Goal: Transaction & Acquisition: Purchase product/service

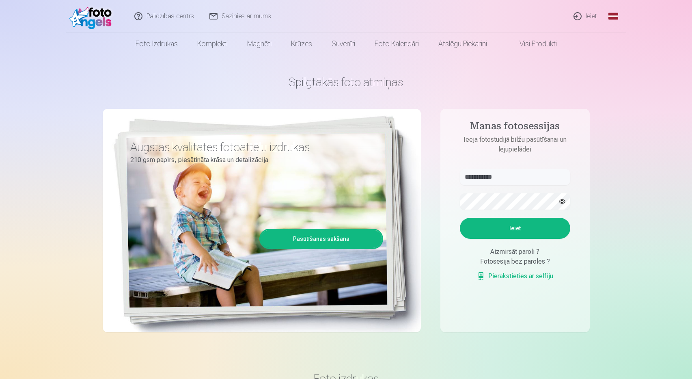
type input "**********"
click at [522, 229] on button "Ieiet" at bounding box center [515, 228] width 110 height 21
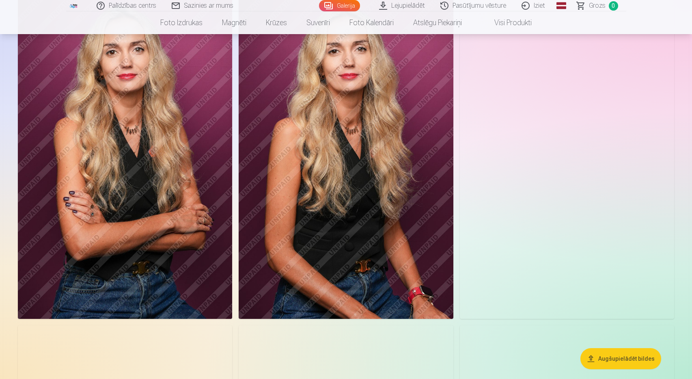
scroll to position [93, 0]
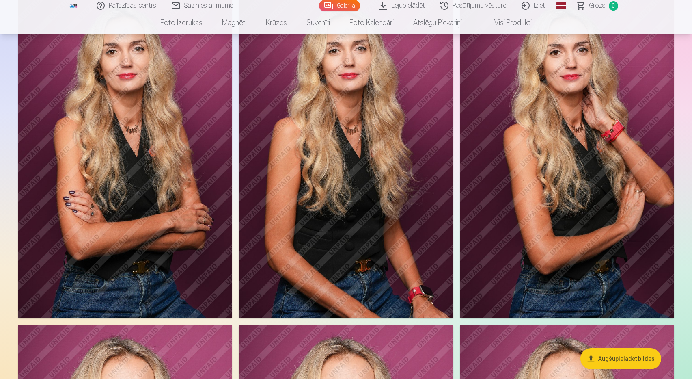
click at [616, 362] on button "Augšupielādēt bildes" at bounding box center [620, 358] width 81 height 21
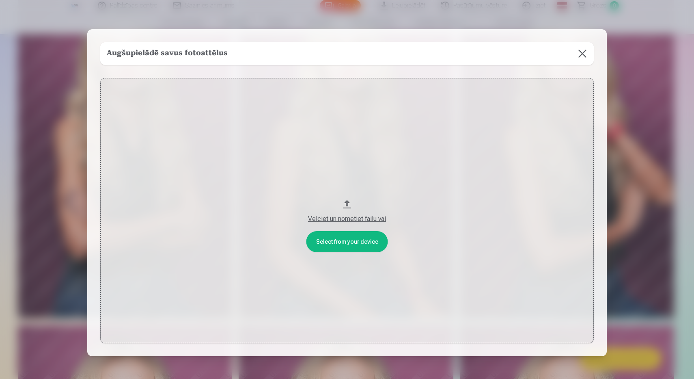
click at [584, 55] on button at bounding box center [582, 53] width 23 height 23
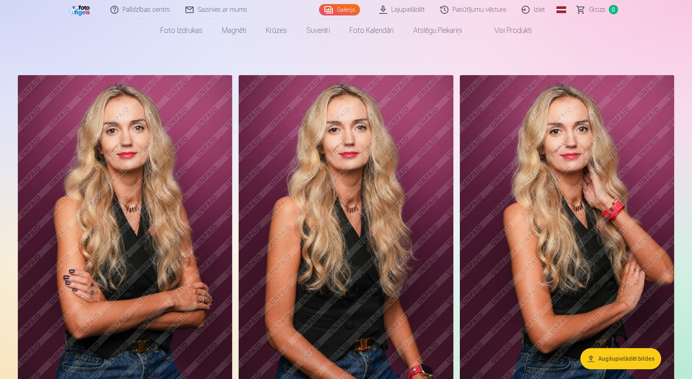
scroll to position [13, 0]
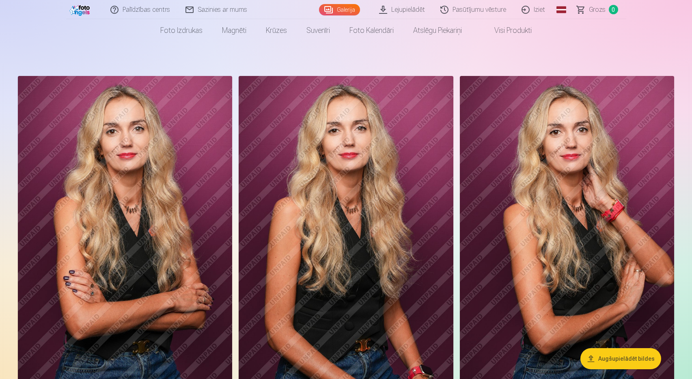
click at [395, 8] on link "Lejupielādēt" at bounding box center [402, 9] width 61 height 19
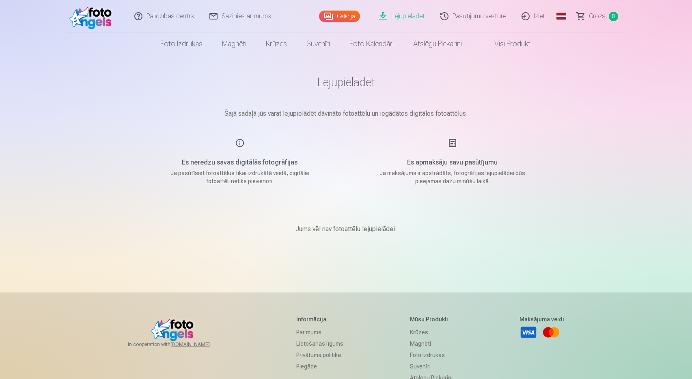
click at [521, 48] on link "Visi produkti" at bounding box center [507, 43] width 70 height 23
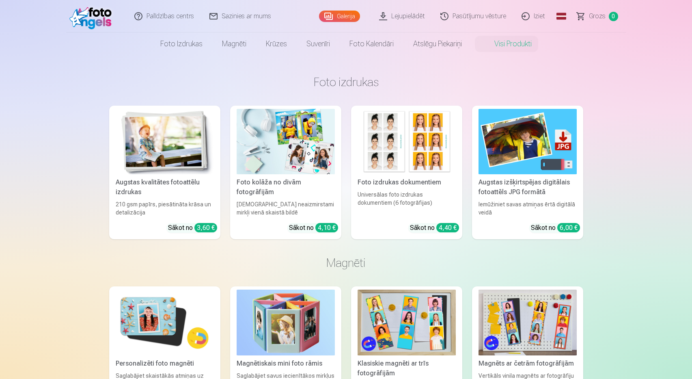
click at [346, 17] on link "Galerija" at bounding box center [339, 16] width 41 height 11
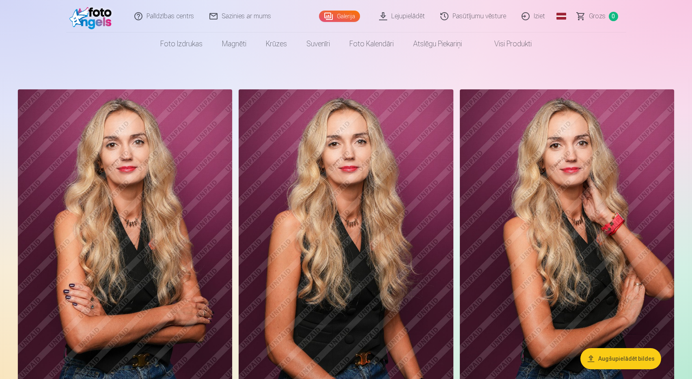
click at [500, 42] on link "Visi produkti" at bounding box center [507, 43] width 70 height 23
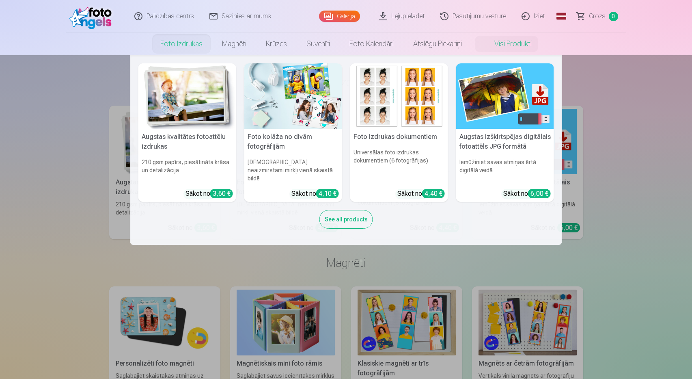
click at [174, 44] on link "Foto izdrukas" at bounding box center [182, 43] width 62 height 23
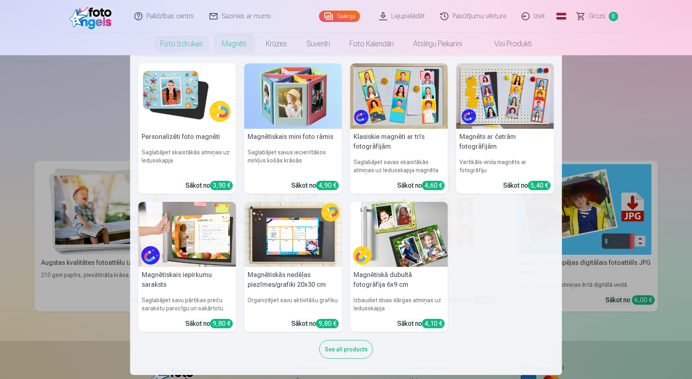
click at [223, 45] on link "Magnēti" at bounding box center [234, 43] width 44 height 23
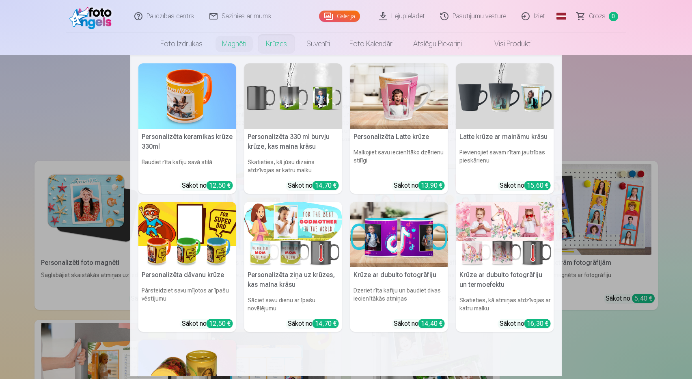
click at [274, 43] on link "Krūzes" at bounding box center [276, 43] width 41 height 23
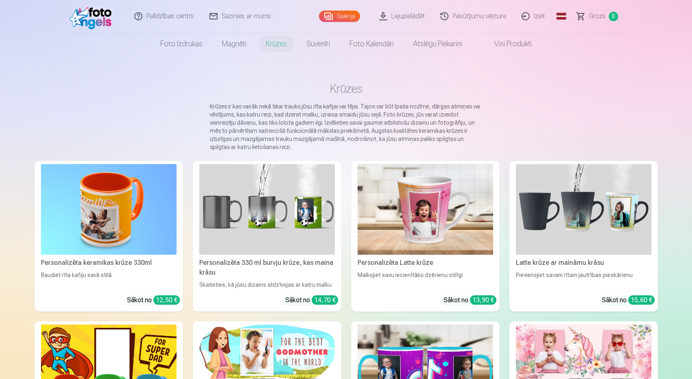
click at [339, 19] on link "Galerija" at bounding box center [339, 16] width 41 height 11
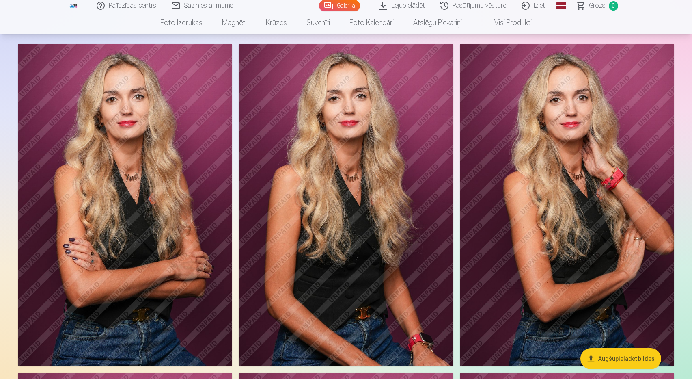
scroll to position [46, 0]
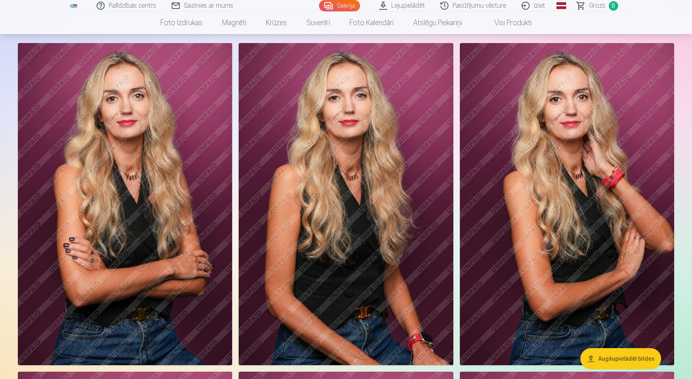
click at [593, 207] on img at bounding box center [567, 204] width 214 height 322
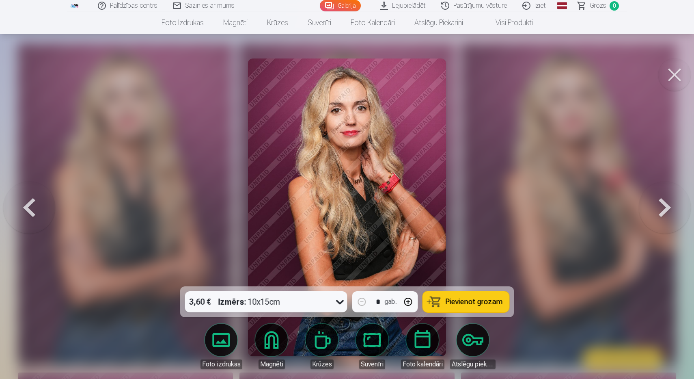
click at [675, 82] on button at bounding box center [674, 74] width 32 height 32
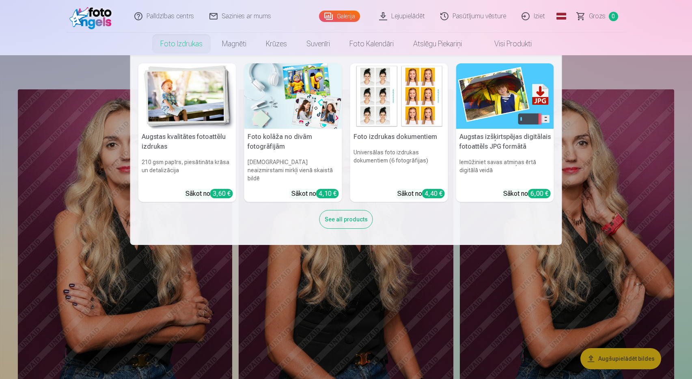
click at [190, 85] on img at bounding box center [187, 95] width 98 height 65
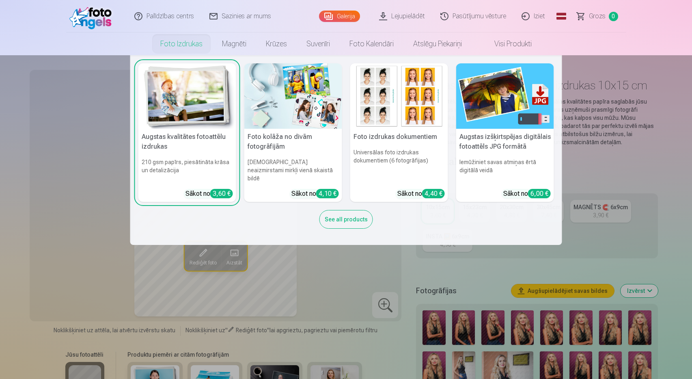
click at [350, 210] on div "See all products" at bounding box center [346, 219] width 54 height 19
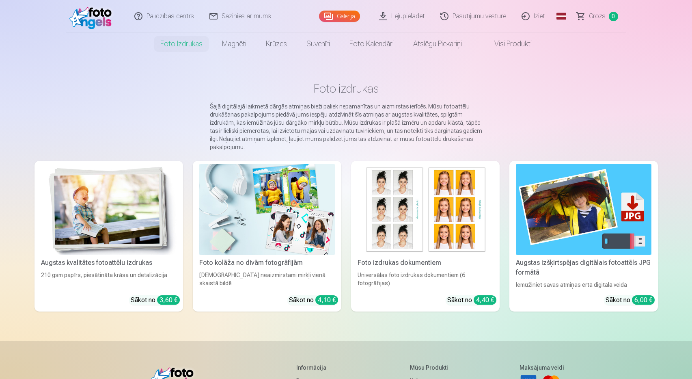
click at [584, 229] on img at bounding box center [584, 209] width 136 height 90
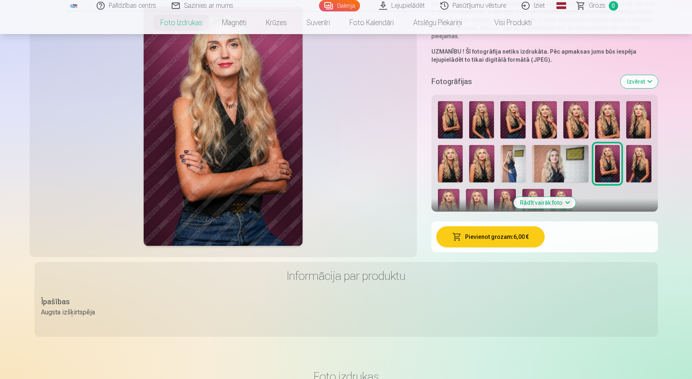
scroll to position [147, 0]
click at [478, 235] on button "Pievienot grozam : 6,00 €" at bounding box center [490, 236] width 108 height 21
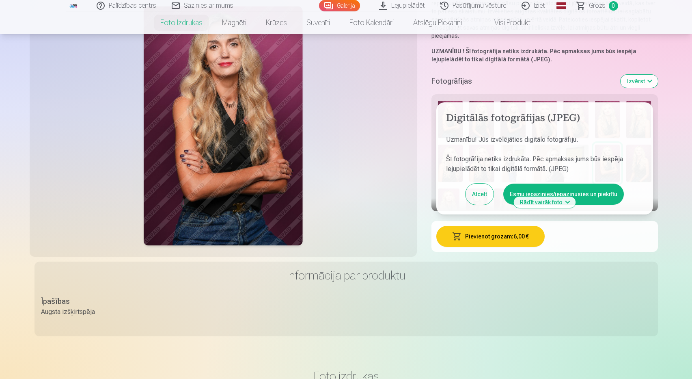
click at [596, 194] on button "Esmu iepazinies/iepazinusies un piekrītu" at bounding box center [563, 193] width 121 height 21
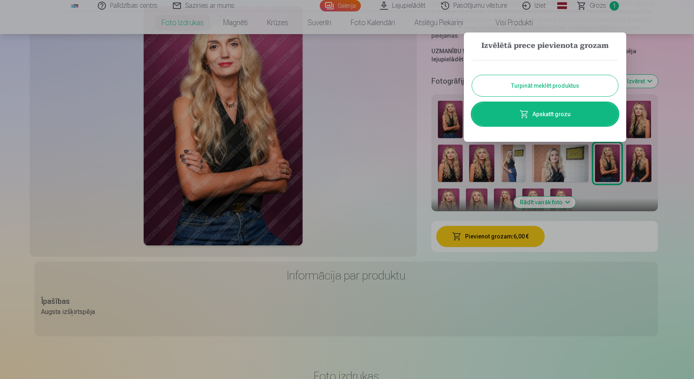
click at [552, 85] on button "Turpināt meklēt produktus" at bounding box center [545, 85] width 146 height 21
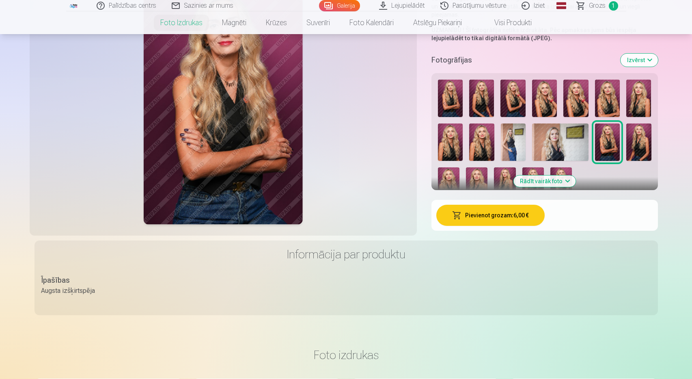
scroll to position [170, 0]
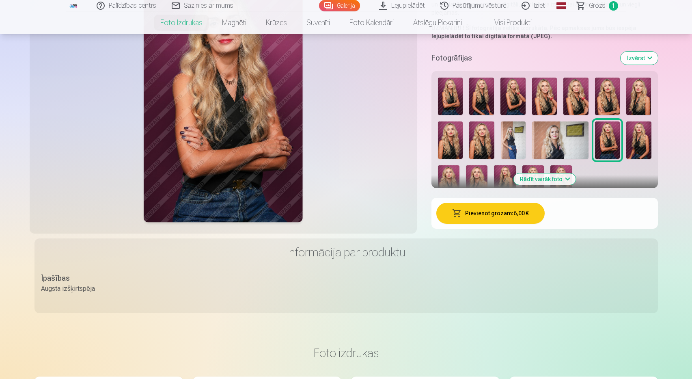
click at [541, 89] on img at bounding box center [544, 96] width 25 height 37
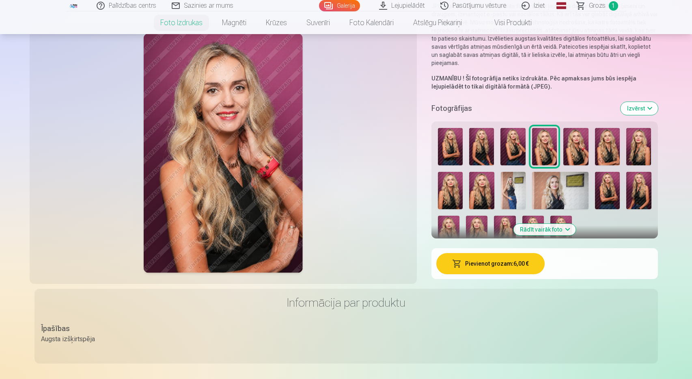
scroll to position [118, 0]
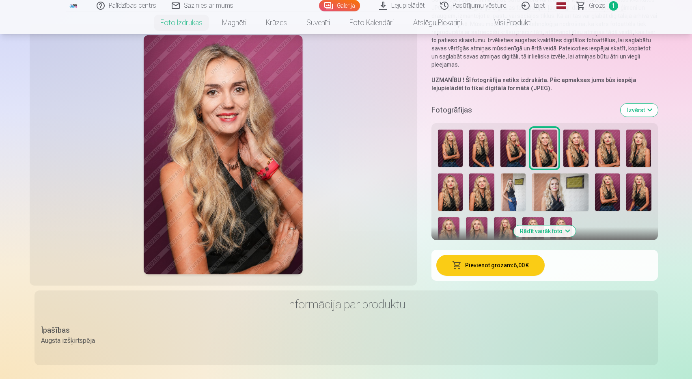
click at [454, 144] on img at bounding box center [450, 147] width 25 height 37
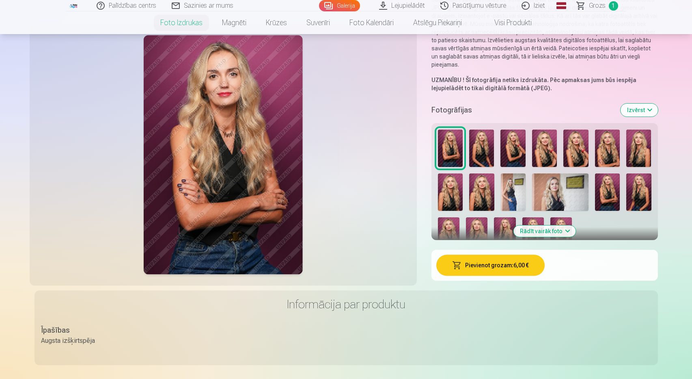
click at [478, 146] on img at bounding box center [481, 147] width 25 height 37
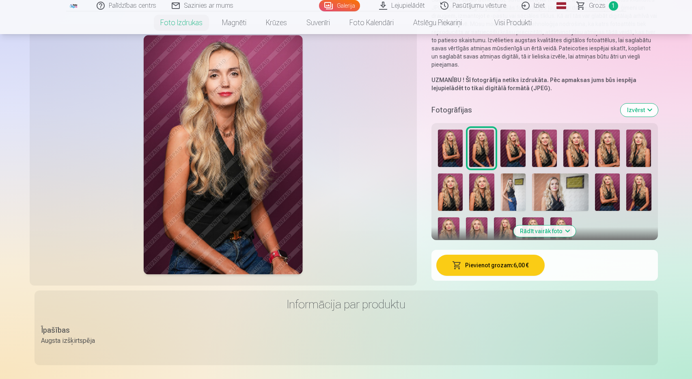
click at [516, 146] on img at bounding box center [512, 147] width 25 height 37
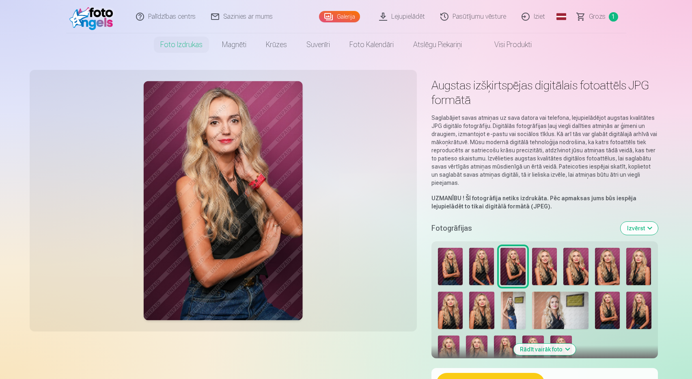
scroll to position [0, 0]
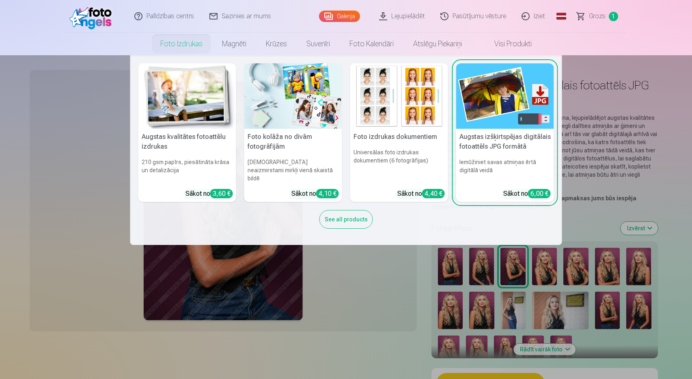
click at [177, 97] on img at bounding box center [187, 95] width 98 height 65
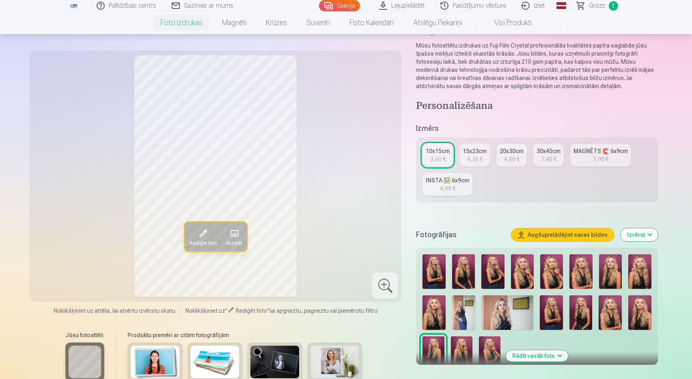
scroll to position [56, 0]
click at [477, 154] on div "15x23cm" at bounding box center [475, 150] width 24 height 8
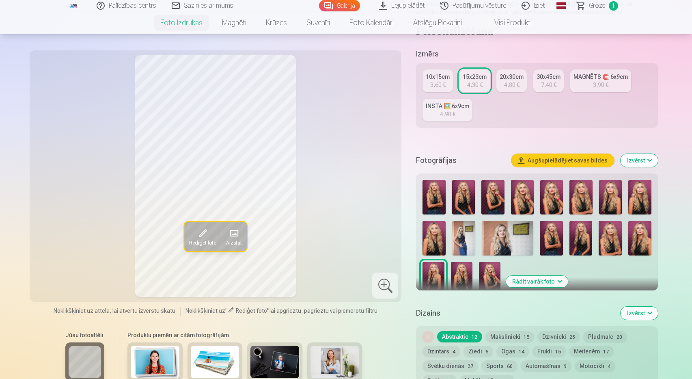
scroll to position [131, 0]
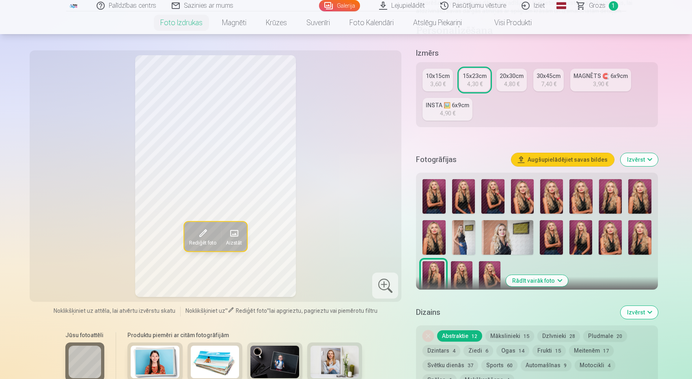
click at [464, 267] on img at bounding box center [462, 277] width 22 height 32
click at [493, 276] on img at bounding box center [490, 277] width 22 height 32
click at [431, 197] on img at bounding box center [433, 196] width 23 height 34
click at [462, 196] on img at bounding box center [463, 196] width 23 height 34
click at [488, 199] on img at bounding box center [492, 196] width 23 height 34
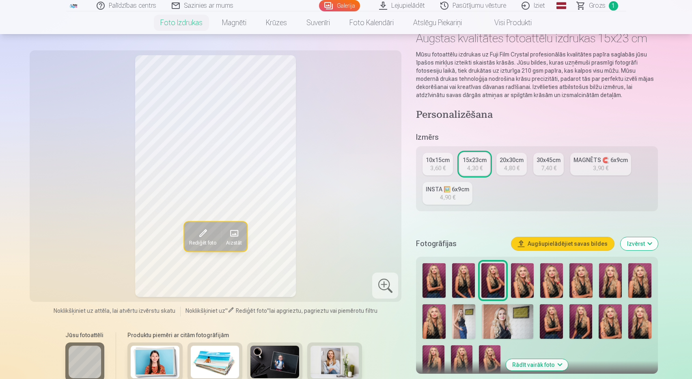
scroll to position [60, 0]
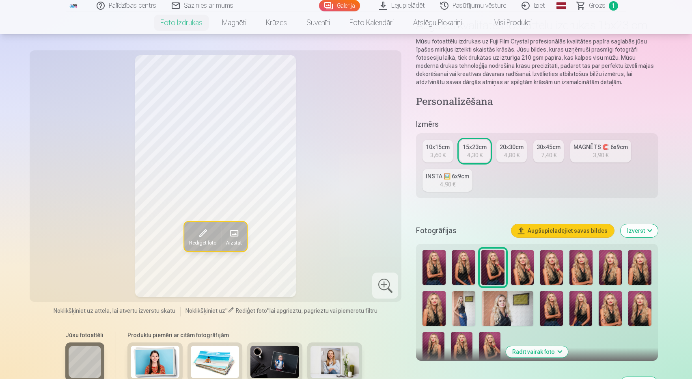
click at [473, 151] on div "4,30 €" at bounding box center [474, 155] width 15 height 8
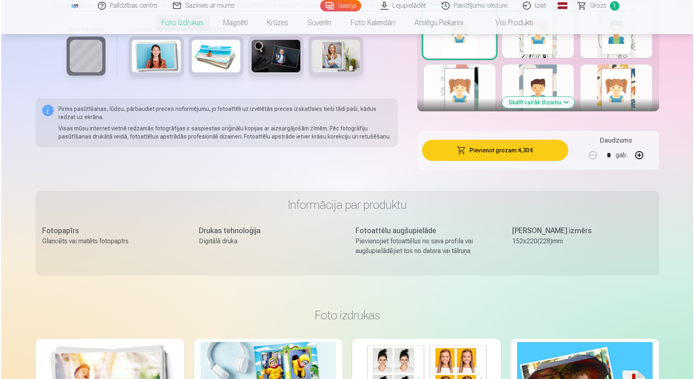
scroll to position [506, 0]
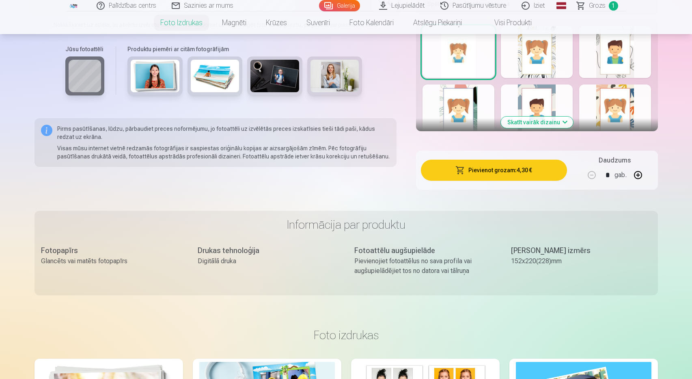
click at [487, 170] on button "Pievienot grozam : 4,30 €" at bounding box center [494, 169] width 146 height 21
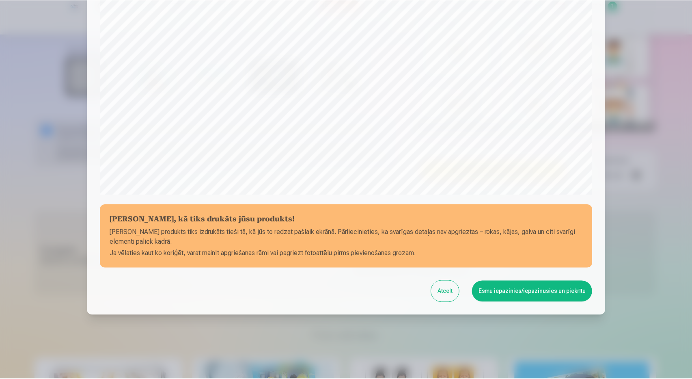
scroll to position [206, 0]
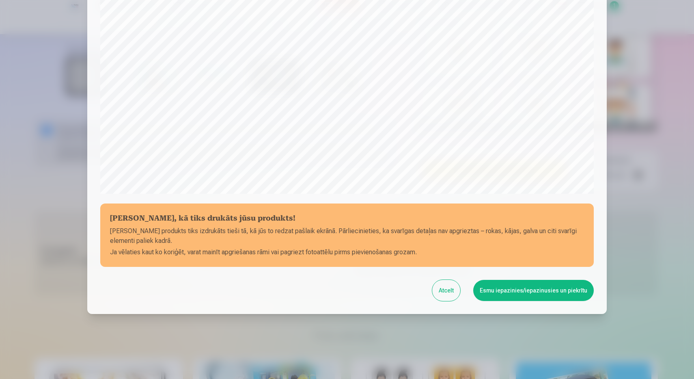
click at [506, 295] on button "Esmu iepazinies/iepazinusies un piekrītu" at bounding box center [533, 290] width 121 height 21
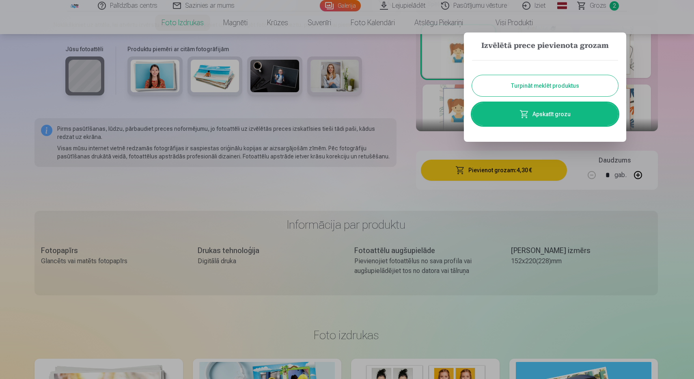
click at [551, 80] on button "Turpināt meklēt produktus" at bounding box center [545, 85] width 146 height 21
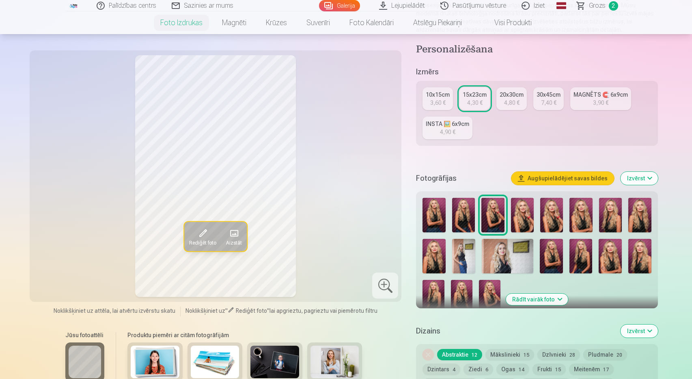
scroll to position [115, 0]
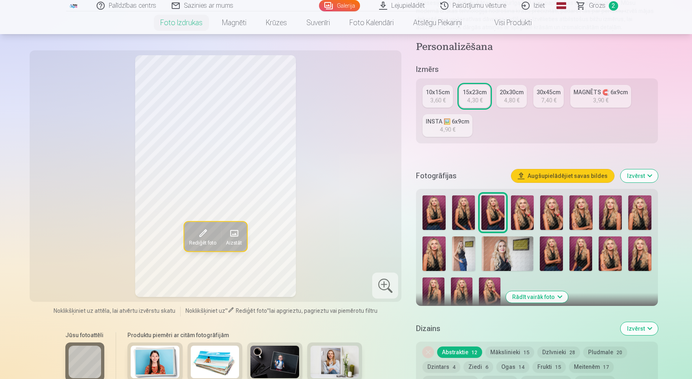
click at [518, 206] on img at bounding box center [522, 212] width 23 height 34
click at [554, 216] on img at bounding box center [551, 212] width 23 height 34
click at [583, 217] on img at bounding box center [580, 212] width 23 height 34
click at [610, 213] on img at bounding box center [610, 212] width 23 height 34
click at [639, 216] on img at bounding box center [639, 212] width 23 height 34
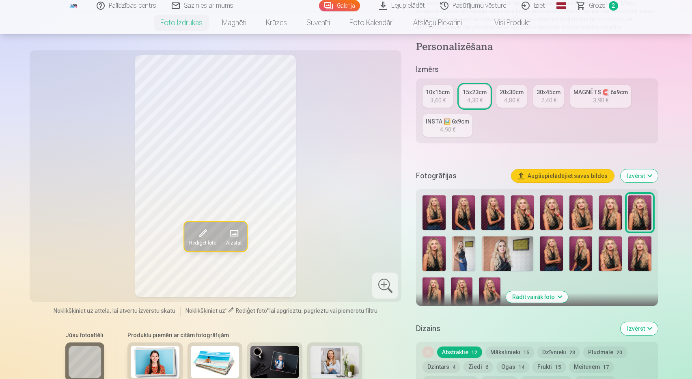
click at [579, 218] on img at bounding box center [580, 212] width 23 height 34
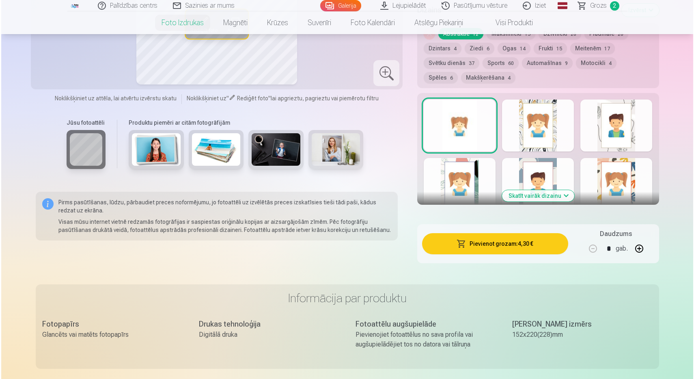
scroll to position [440, 0]
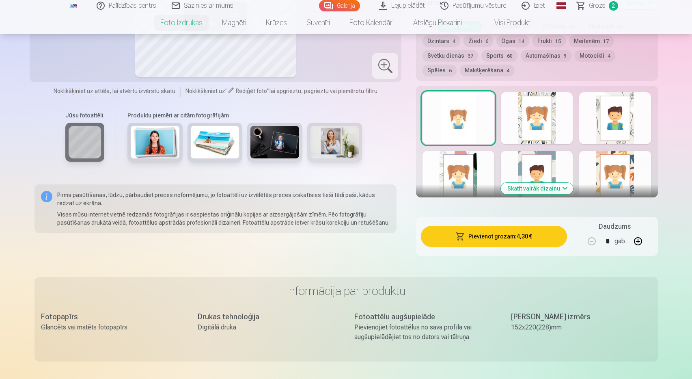
click at [511, 240] on button "Pievienot grozam : 4,30 €" at bounding box center [494, 236] width 146 height 21
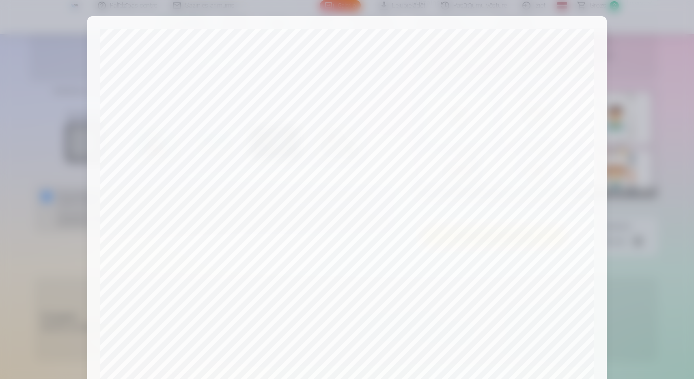
scroll to position [206, 0]
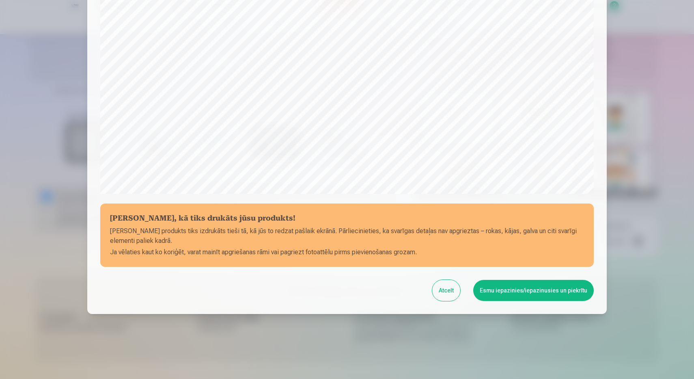
click at [537, 292] on button "Esmu iepazinies/iepazinusies un piekrītu" at bounding box center [533, 290] width 121 height 21
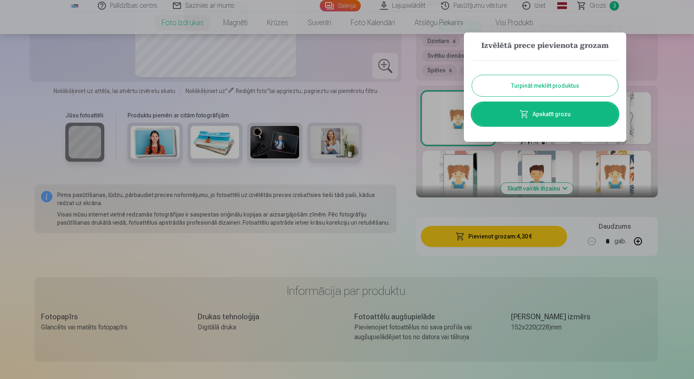
click at [548, 118] on link "Apskatīt grozu" at bounding box center [545, 114] width 146 height 23
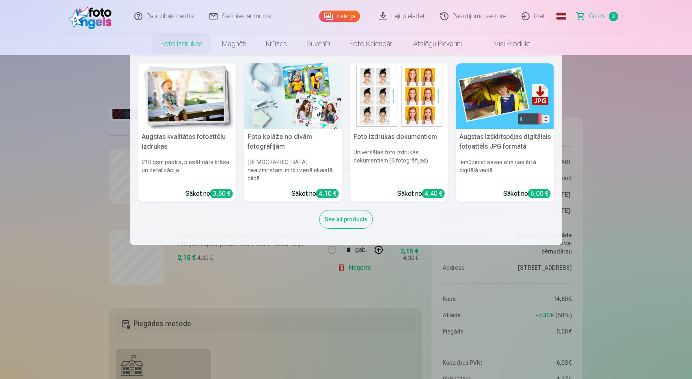
click at [491, 101] on img at bounding box center [505, 95] width 98 height 65
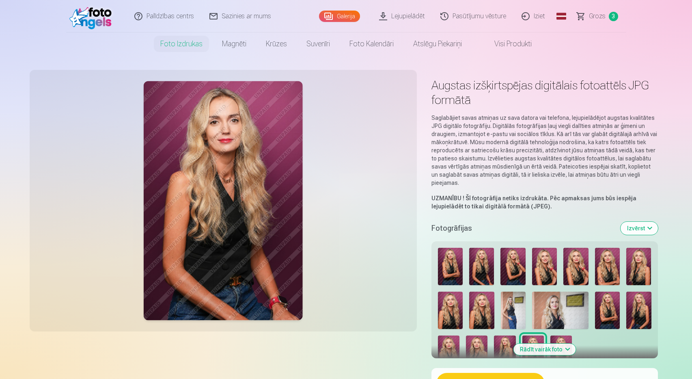
click at [450, 267] on img at bounding box center [450, 266] width 25 height 37
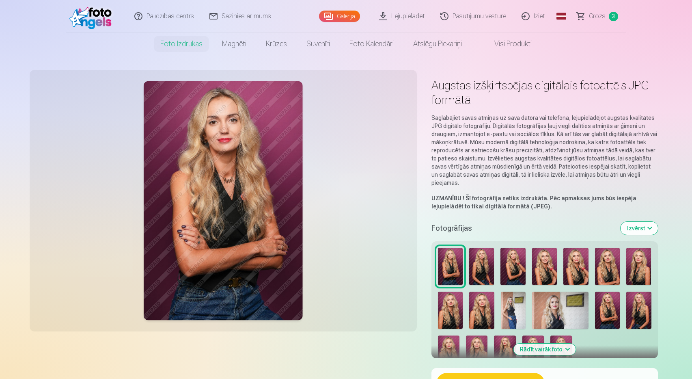
click at [475, 272] on img at bounding box center [481, 266] width 25 height 37
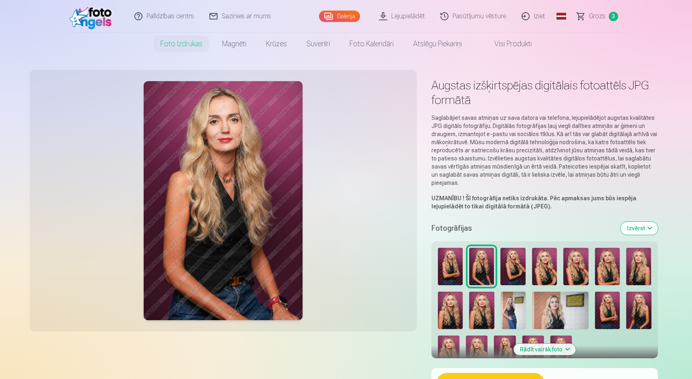
click at [521, 270] on img at bounding box center [512, 266] width 25 height 37
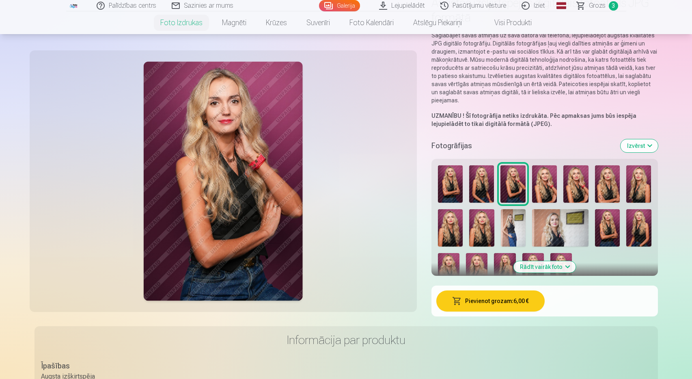
scroll to position [84, 0]
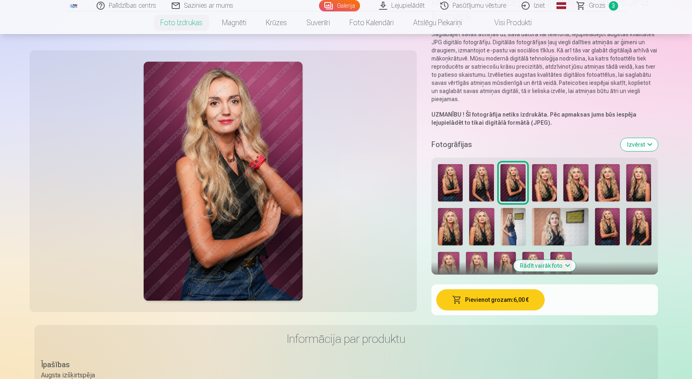
click at [512, 306] on button "Pievienot grozam : 6,00 €" at bounding box center [490, 299] width 108 height 21
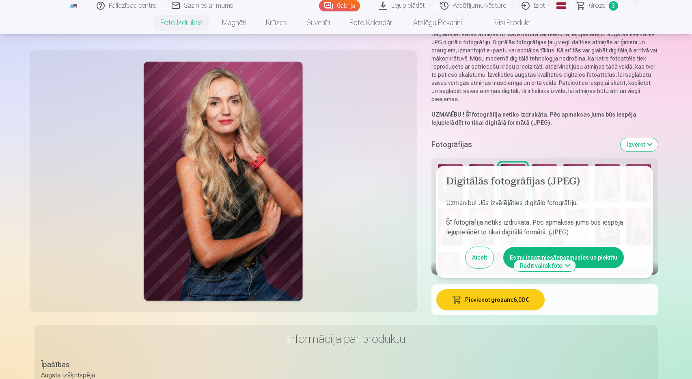
click at [593, 256] on button "Esmu iepazinies/iepazinusies un piekrītu" at bounding box center [563, 257] width 121 height 21
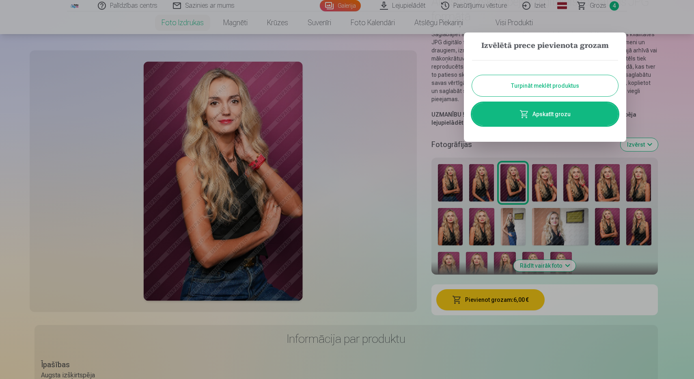
click at [555, 87] on button "Turpināt meklēt produktus" at bounding box center [545, 85] width 146 height 21
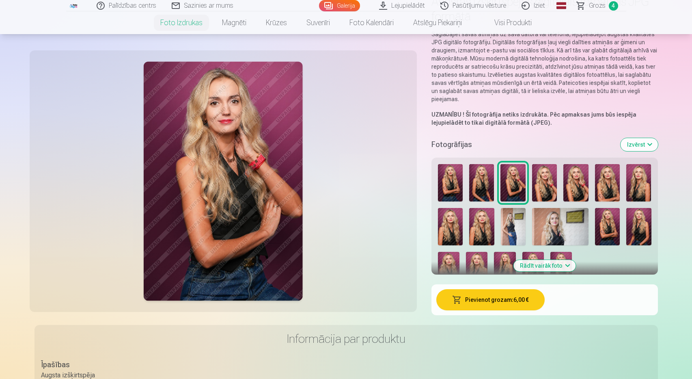
click at [544, 179] on img at bounding box center [544, 182] width 25 height 37
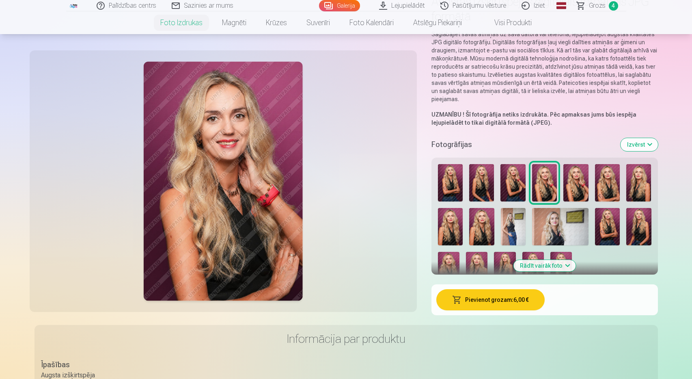
click at [576, 182] on img at bounding box center [575, 182] width 25 height 37
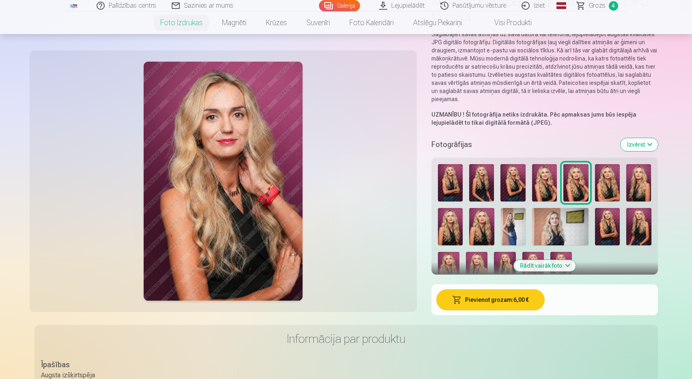
click at [499, 300] on button "Pievienot grozam : 6,00 €" at bounding box center [490, 299] width 108 height 21
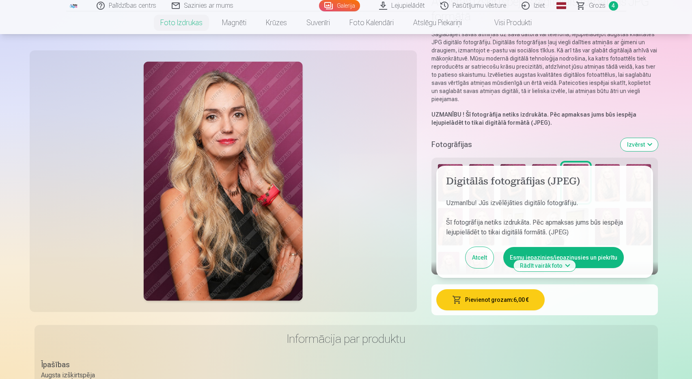
click at [571, 254] on button "Esmu iepazinies/iepazinusies un piekrītu" at bounding box center [563, 257] width 121 height 21
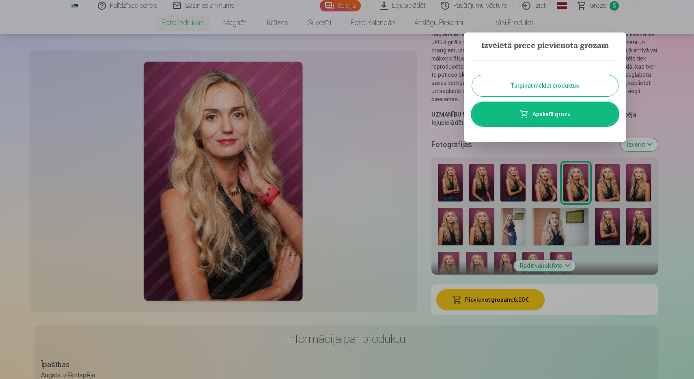
click at [555, 86] on button "Turpināt meklēt produktus" at bounding box center [545, 85] width 146 height 21
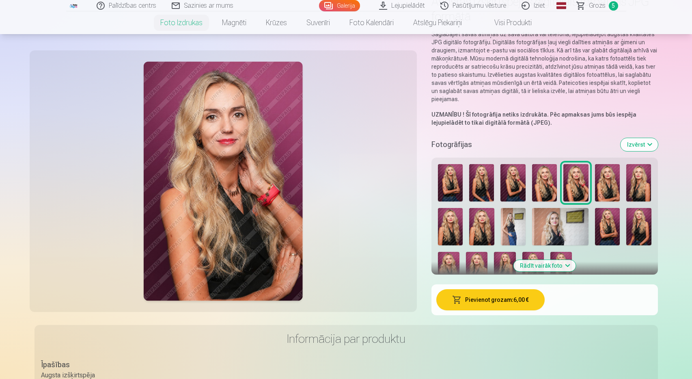
click at [603, 181] on img at bounding box center [607, 182] width 25 height 37
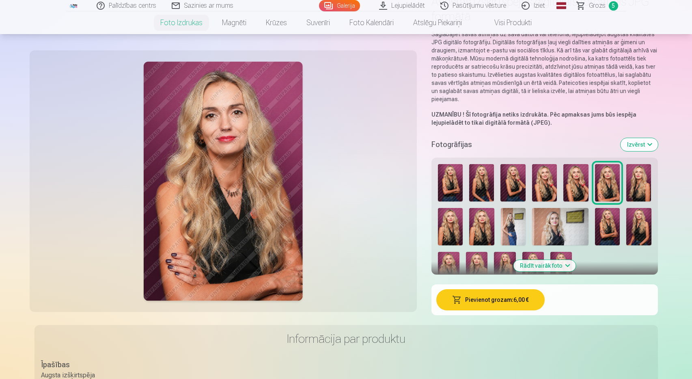
click at [641, 189] on img at bounding box center [638, 182] width 25 height 37
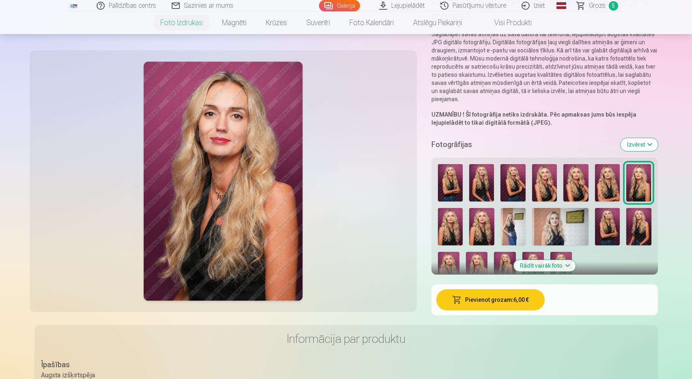
click at [455, 223] on img at bounding box center [450, 226] width 25 height 37
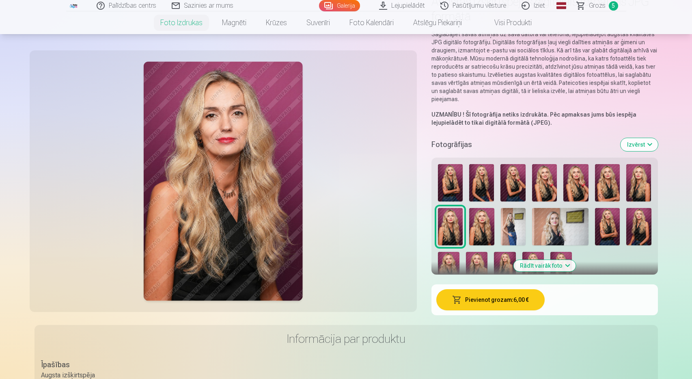
click at [479, 226] on img at bounding box center [481, 226] width 25 height 37
click at [514, 228] on img at bounding box center [513, 226] width 25 height 37
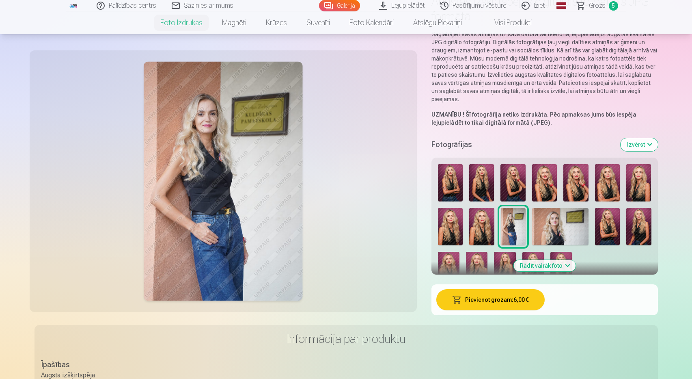
click at [508, 302] on button "Pievienot grozam : 6,00 €" at bounding box center [490, 299] width 108 height 21
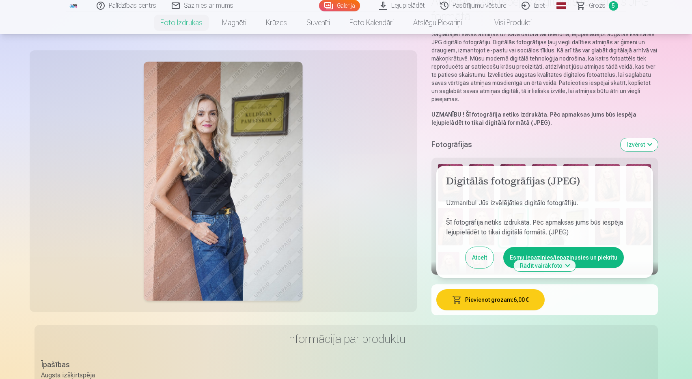
click at [581, 257] on button "Esmu iepazinies/iepazinusies un piekrītu" at bounding box center [563, 257] width 121 height 21
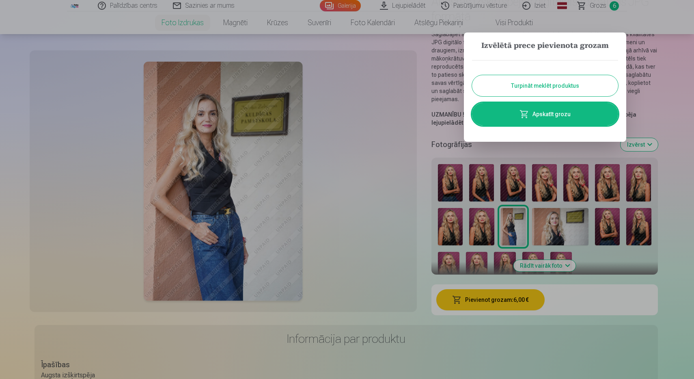
click at [570, 224] on div at bounding box center [347, 189] width 694 height 379
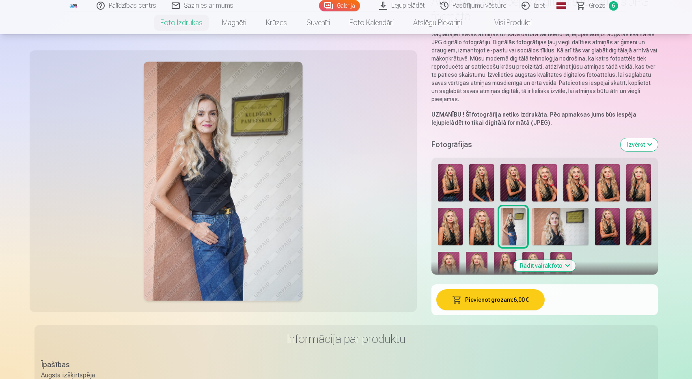
click at [570, 224] on img at bounding box center [560, 226] width 56 height 37
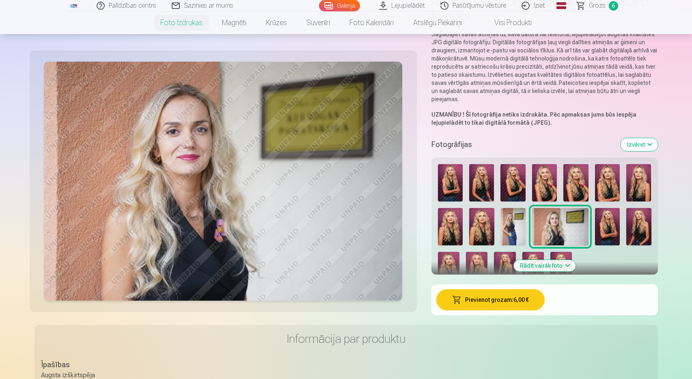
click at [478, 299] on button "Pievienot grozam : 6,00 €" at bounding box center [490, 299] width 108 height 21
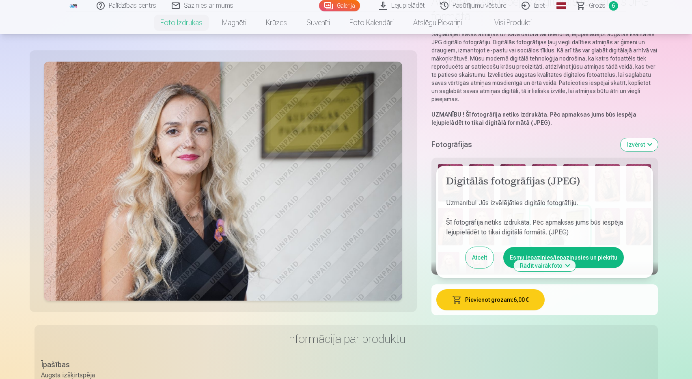
click at [598, 263] on button "Esmu iepazinies/iepazinusies un piekrītu" at bounding box center [563, 257] width 121 height 21
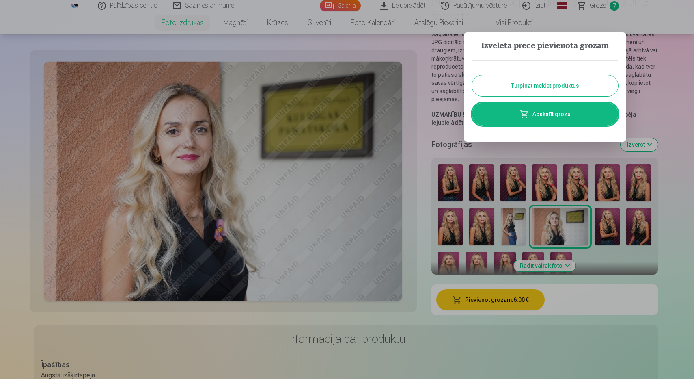
click at [595, 85] on button "Turpināt meklēt produktus" at bounding box center [545, 85] width 146 height 21
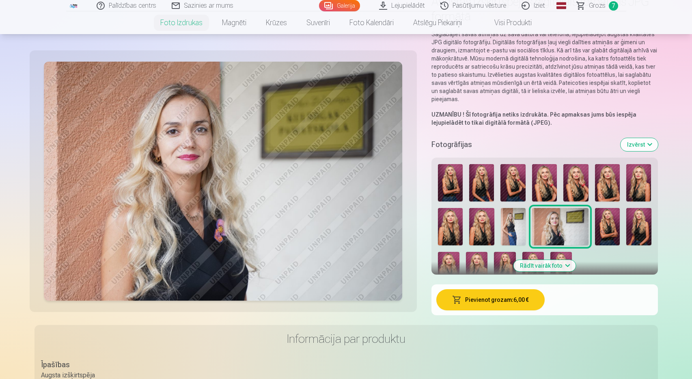
click at [608, 216] on img at bounding box center [607, 226] width 25 height 37
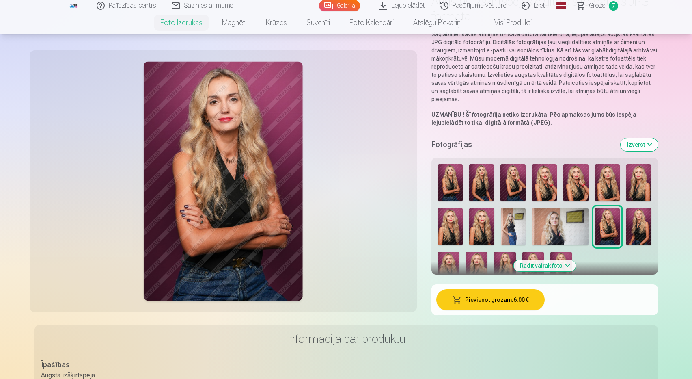
click at [645, 230] on img at bounding box center [638, 226] width 25 height 37
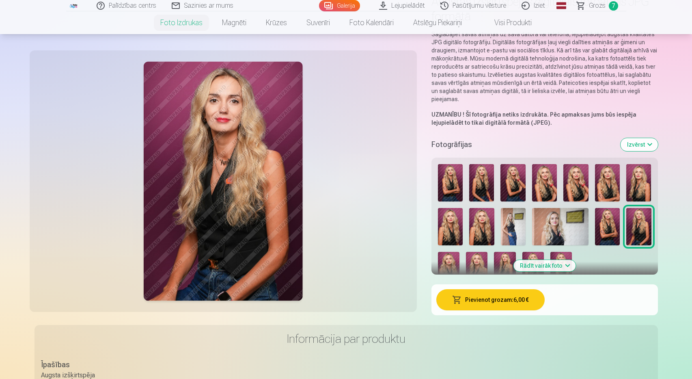
click at [605, 229] on img at bounding box center [607, 226] width 25 height 37
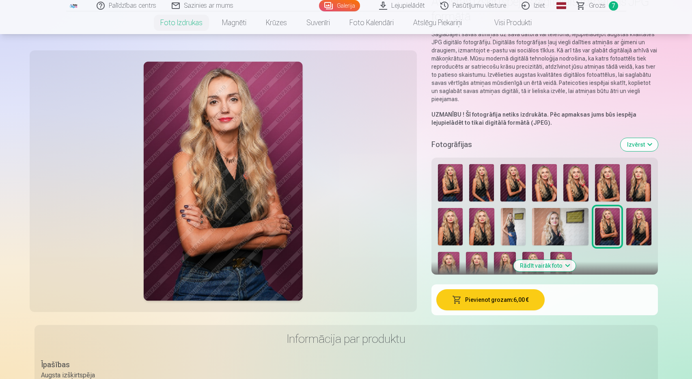
click at [445, 263] on img at bounding box center [449, 268] width 22 height 32
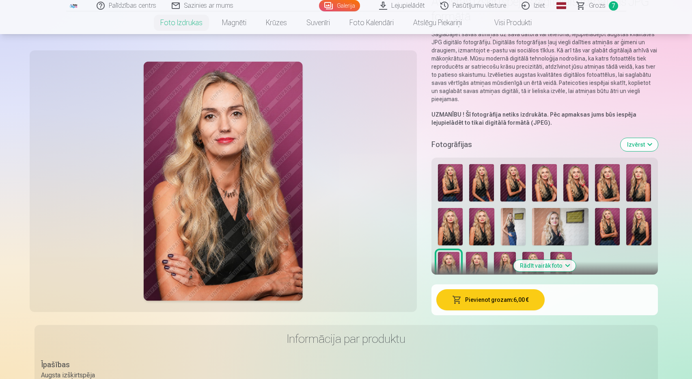
click at [474, 262] on img at bounding box center [477, 268] width 22 height 32
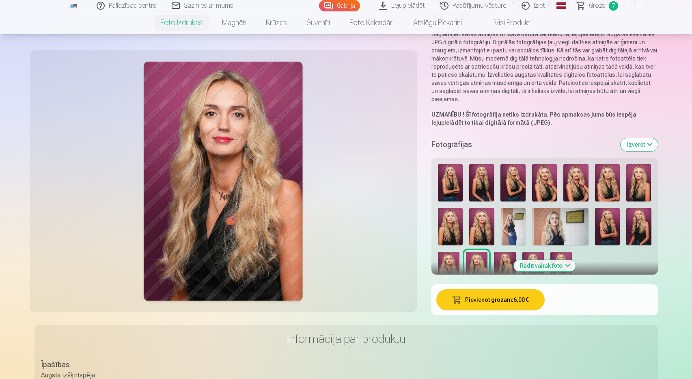
click at [506, 262] on img at bounding box center [505, 268] width 22 height 32
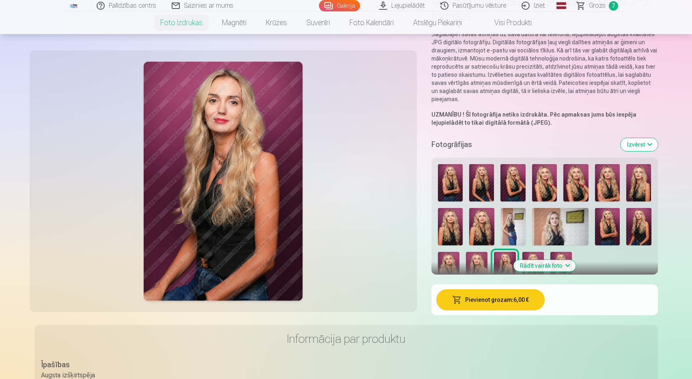
click at [532, 256] on img at bounding box center [533, 268] width 22 height 32
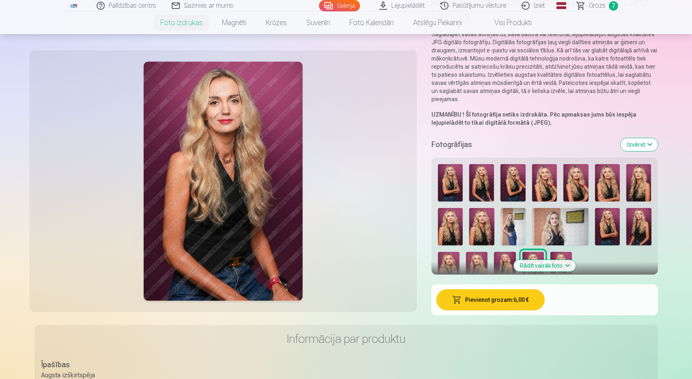
click at [560, 252] on img at bounding box center [561, 268] width 22 height 32
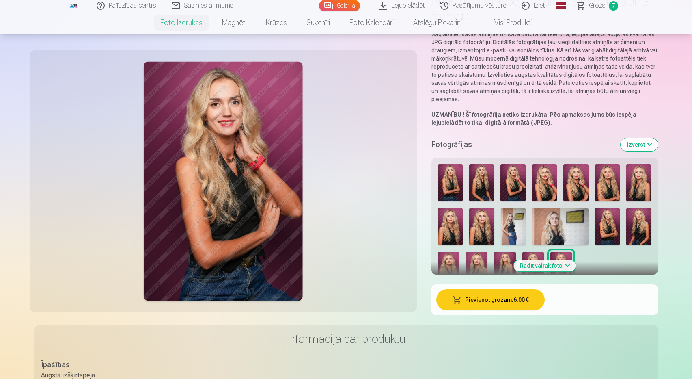
click at [448, 264] on img at bounding box center [449, 268] width 22 height 32
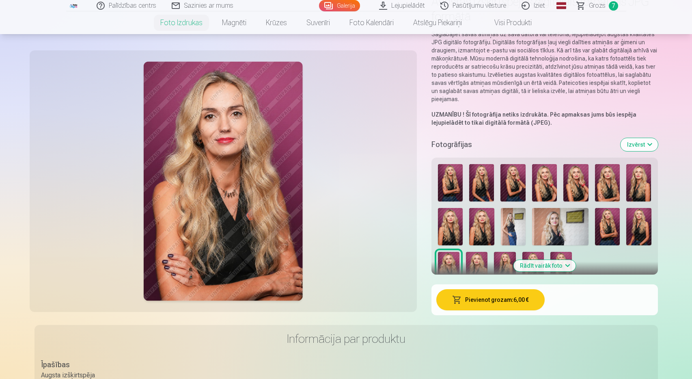
click at [493, 299] on button "Pievienot grozam : 6,00 €" at bounding box center [490, 299] width 108 height 21
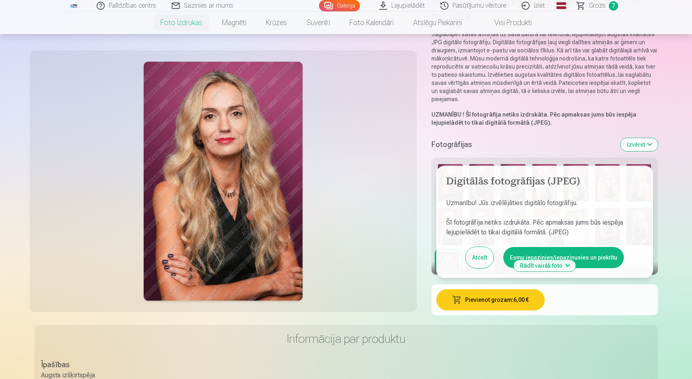
click at [591, 258] on button "Esmu iepazinies/iepazinusies un piekrītu" at bounding box center [563, 257] width 121 height 21
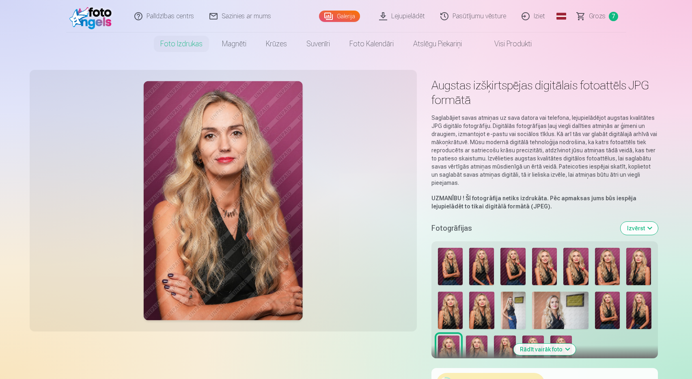
scroll to position [0, 0]
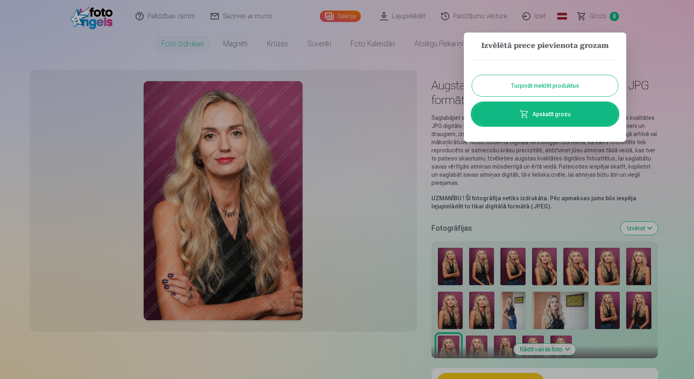
click at [499, 89] on button "Turpināt meklēt produktus" at bounding box center [545, 85] width 146 height 21
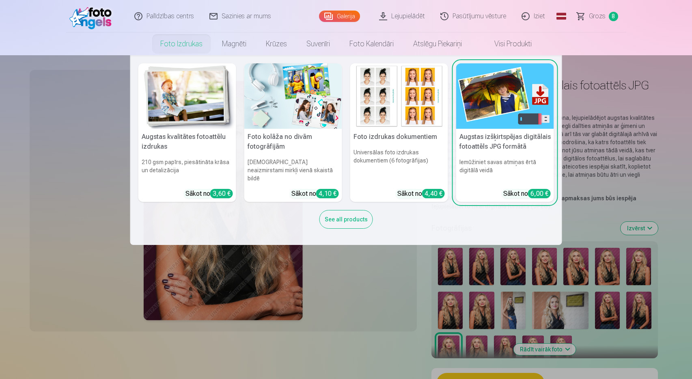
click at [192, 101] on img at bounding box center [187, 95] width 98 height 65
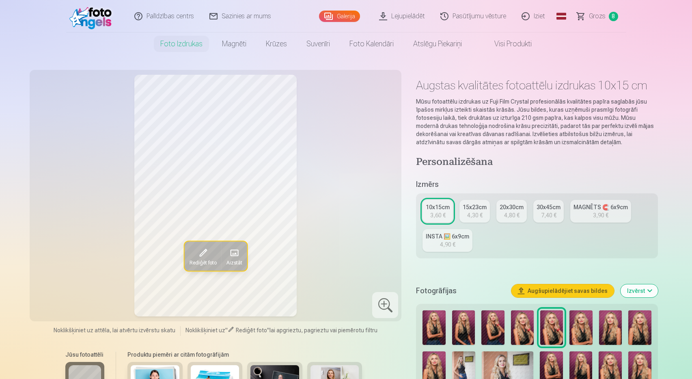
click at [476, 212] on div "4,30 €" at bounding box center [474, 215] width 15 height 8
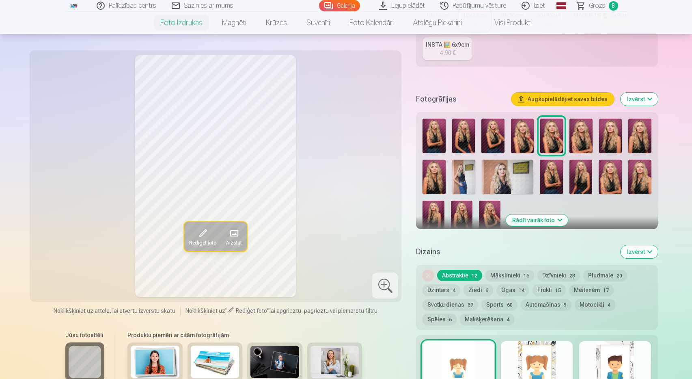
scroll to position [188, 0]
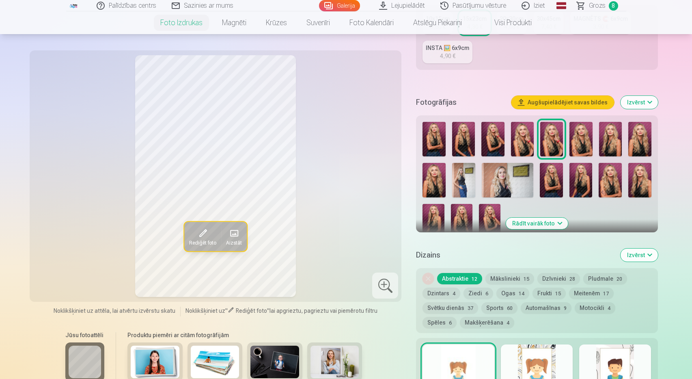
click at [461, 179] on img at bounding box center [463, 180] width 23 height 34
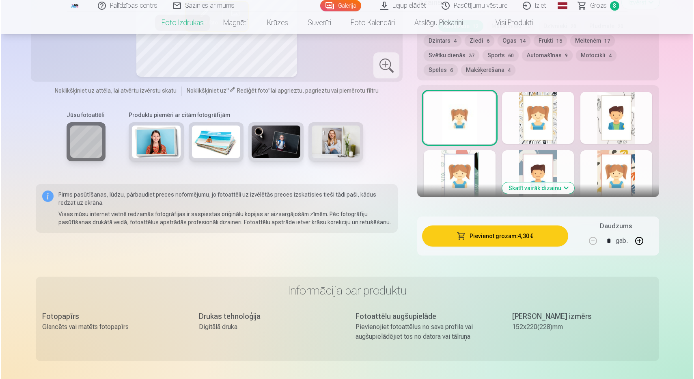
scroll to position [478, 0]
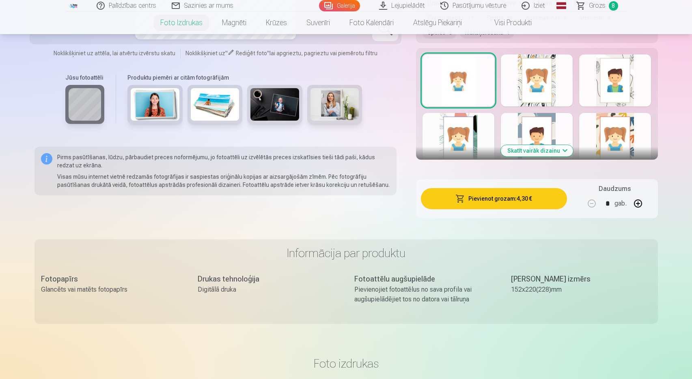
click at [493, 195] on button "Pievienot grozam : 4,30 €" at bounding box center [494, 198] width 146 height 21
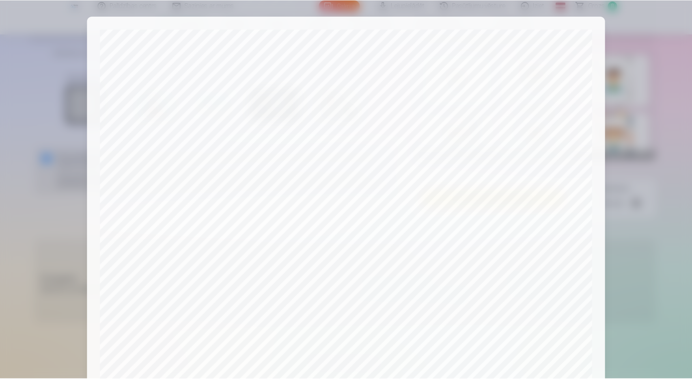
scroll to position [206, 0]
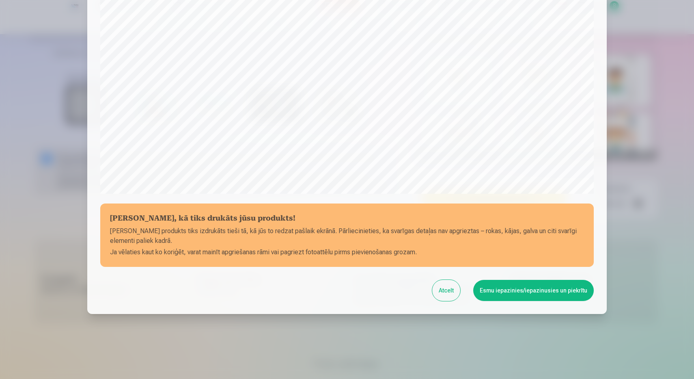
click at [517, 293] on button "Esmu iepazinies/iepazinusies un piekrītu" at bounding box center [533, 290] width 121 height 21
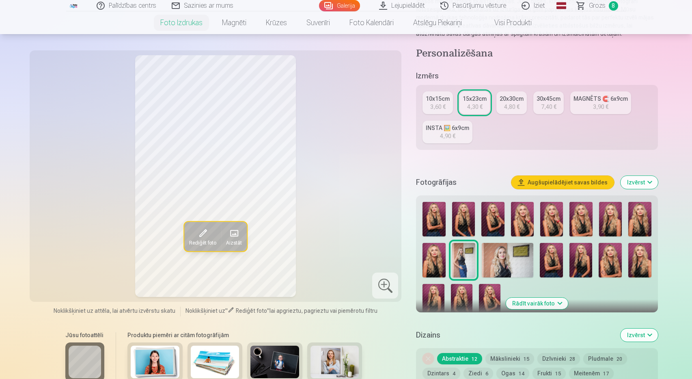
scroll to position [111, 0]
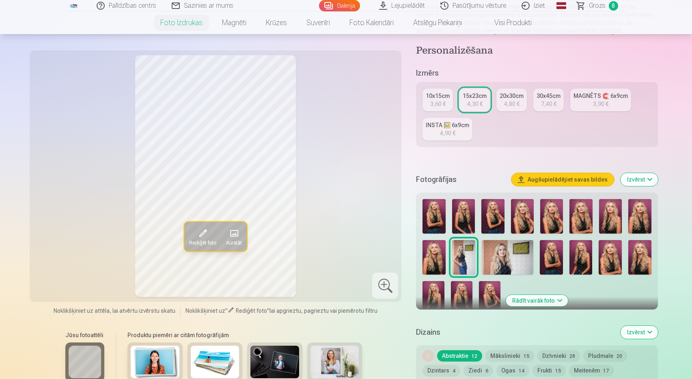
click at [510, 256] on img at bounding box center [508, 257] width 52 height 34
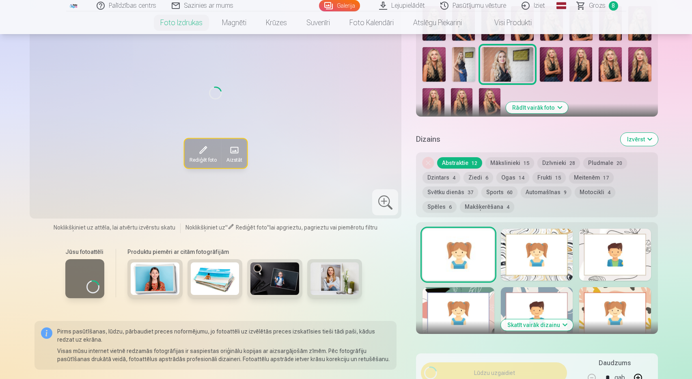
scroll to position [294, 0]
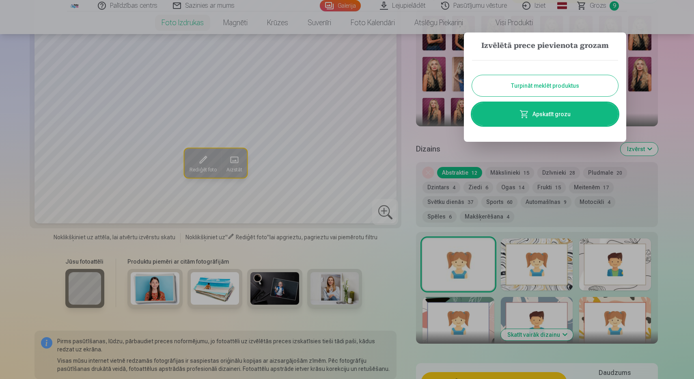
click at [542, 88] on button "Turpināt meklēt produktus" at bounding box center [545, 85] width 146 height 21
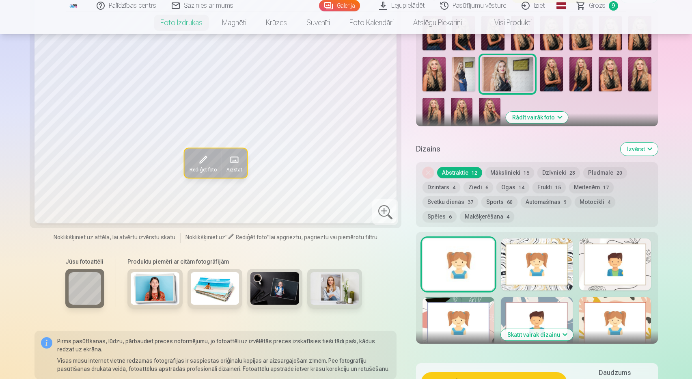
click at [512, 80] on img at bounding box center [508, 74] width 52 height 34
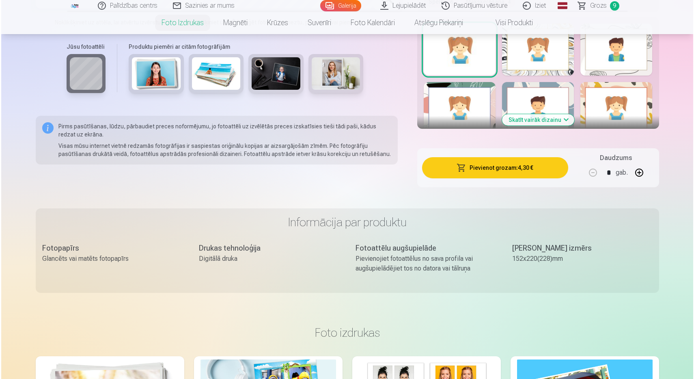
scroll to position [515, 0]
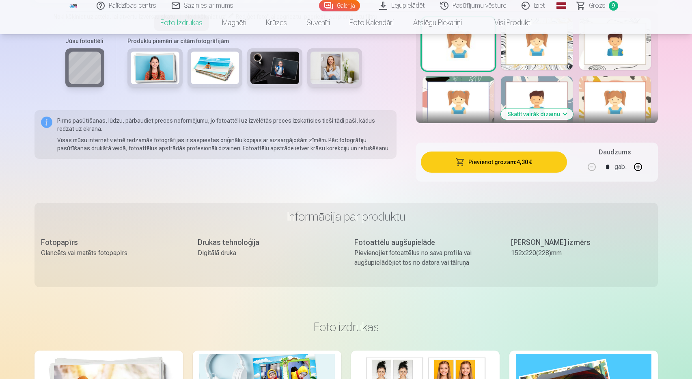
click at [506, 160] on button "Pievienot grozam : 4,30 €" at bounding box center [494, 161] width 146 height 21
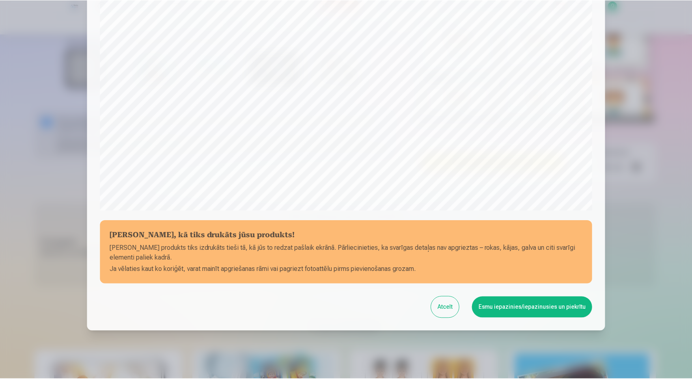
scroll to position [206, 0]
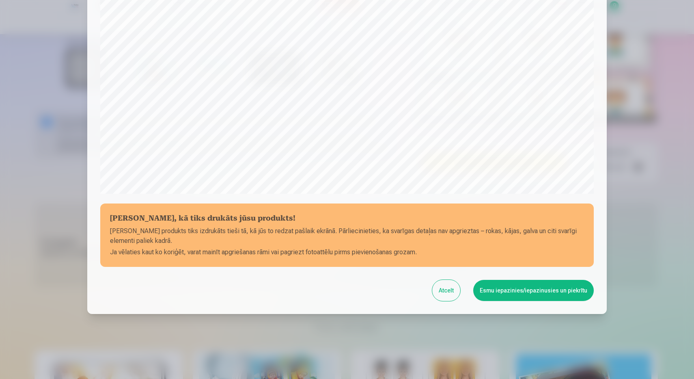
click at [525, 294] on button "Esmu iepazinies/iepazinusies un piekrītu" at bounding box center [533, 290] width 121 height 21
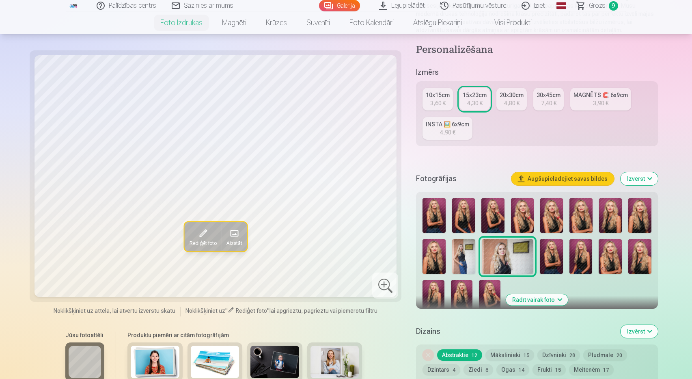
scroll to position [71, 0]
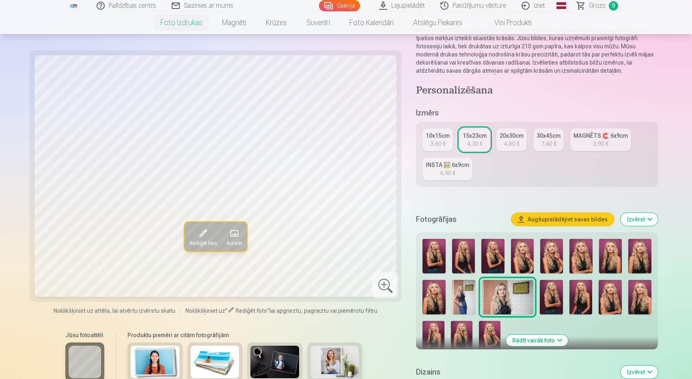
click at [595, 5] on span "Grozs" at bounding box center [597, 6] width 17 height 10
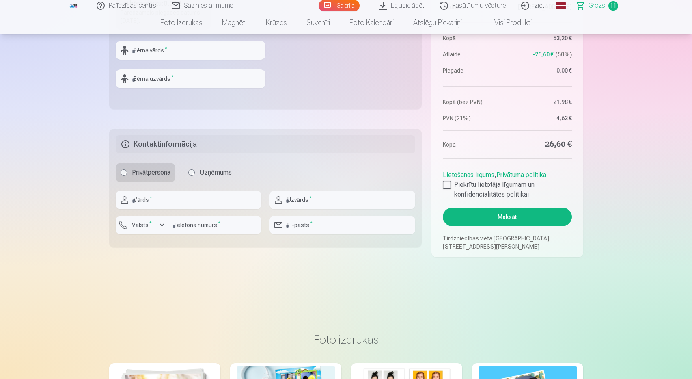
scroll to position [411, 0]
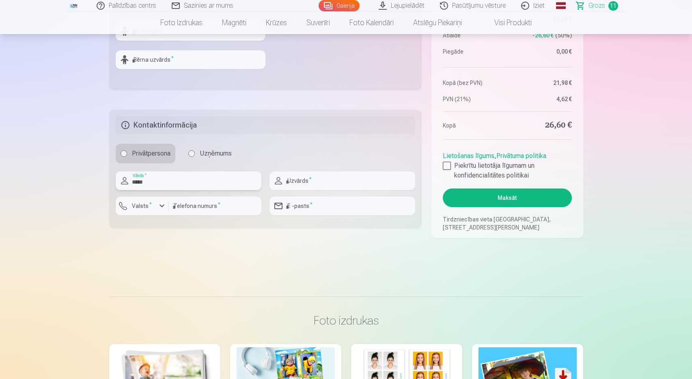
type input "*****"
type input "*******"
click at [165, 207] on div "button" at bounding box center [162, 206] width 10 height 10
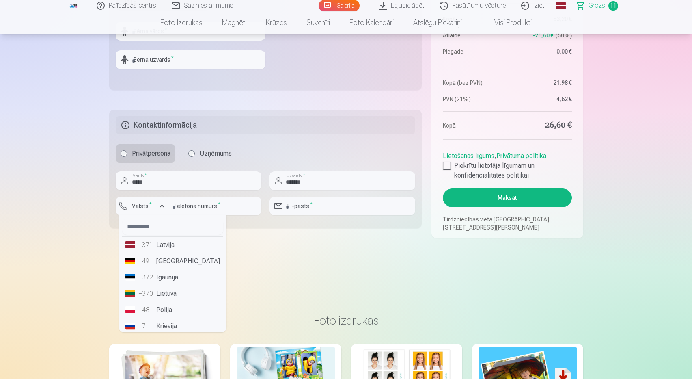
click at [168, 248] on li "+371 Latvija" at bounding box center [172, 245] width 101 height 16
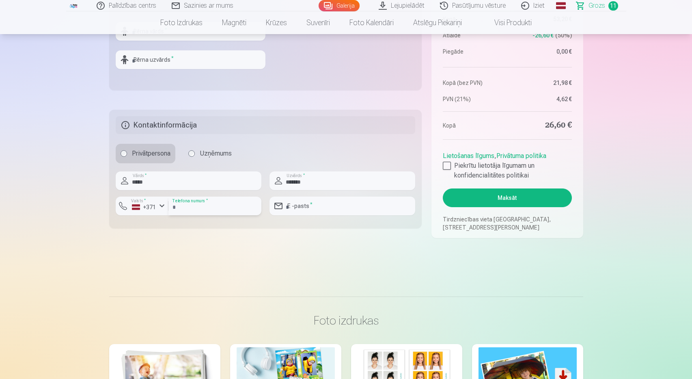
click at [183, 207] on input "number" at bounding box center [214, 205] width 93 height 19
type input "********"
type input "*"
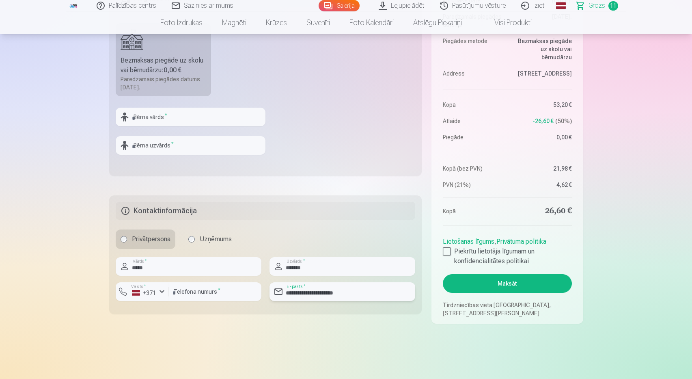
scroll to position [328, 0]
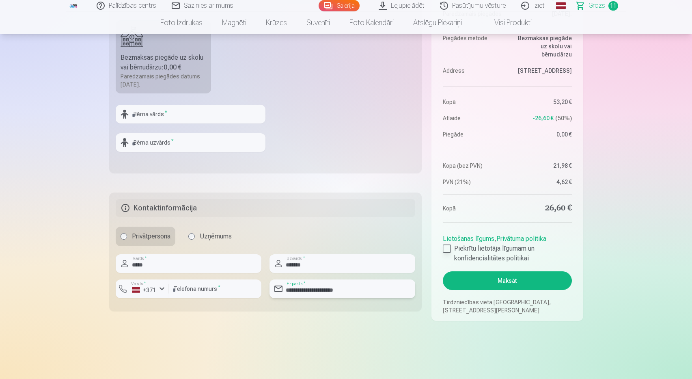
type input "**********"
click at [447, 246] on div at bounding box center [447, 248] width 8 height 8
click at [499, 282] on button "Maksāt" at bounding box center [507, 280] width 129 height 19
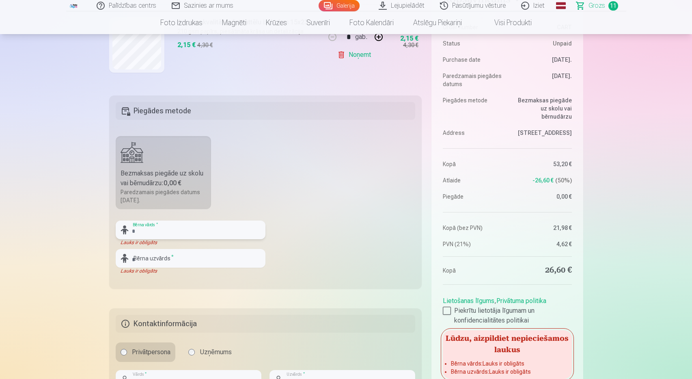
scroll to position [212, 0]
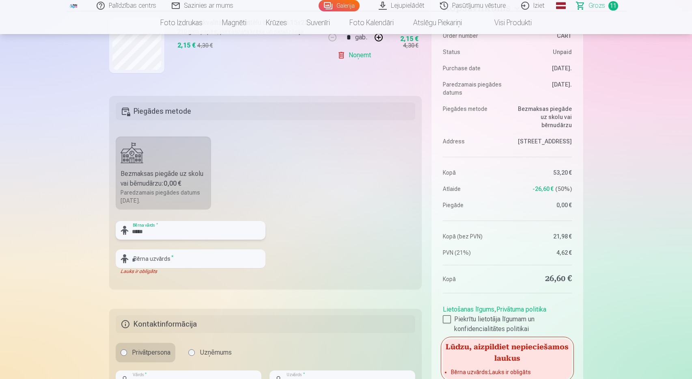
type input "*****"
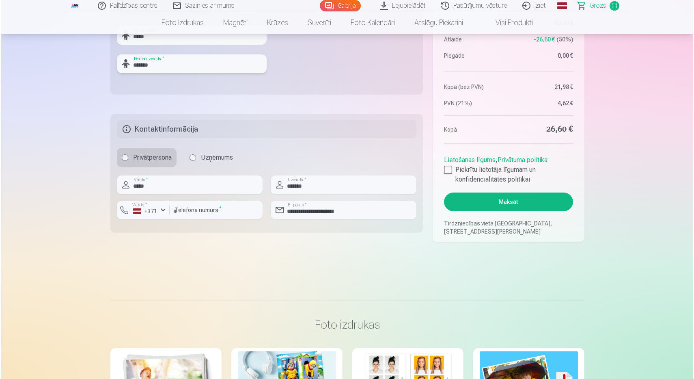
scroll to position [407, 0]
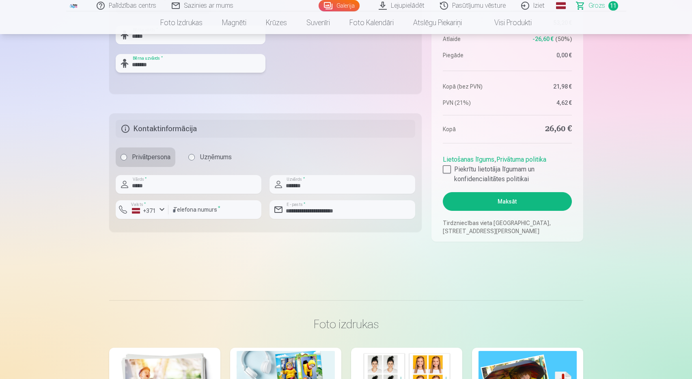
type input "*******"
click at [496, 200] on button "Maksāt" at bounding box center [507, 201] width 129 height 19
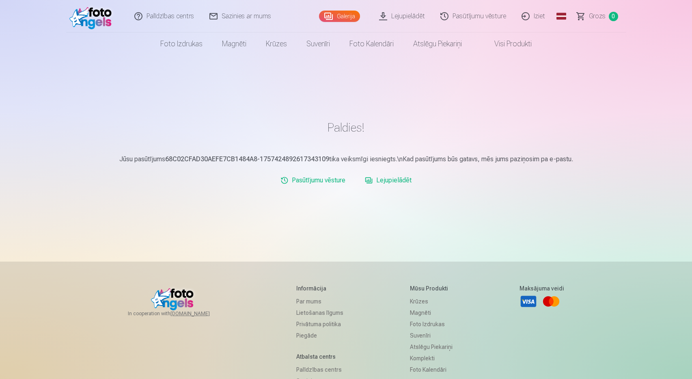
click at [393, 180] on link "Lejupielādēt" at bounding box center [388, 180] width 53 height 16
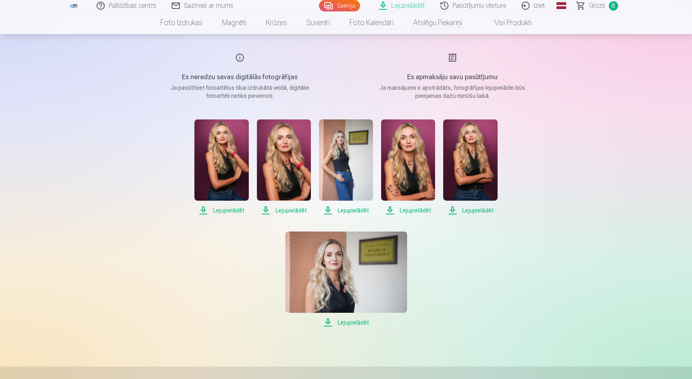
scroll to position [93, 0]
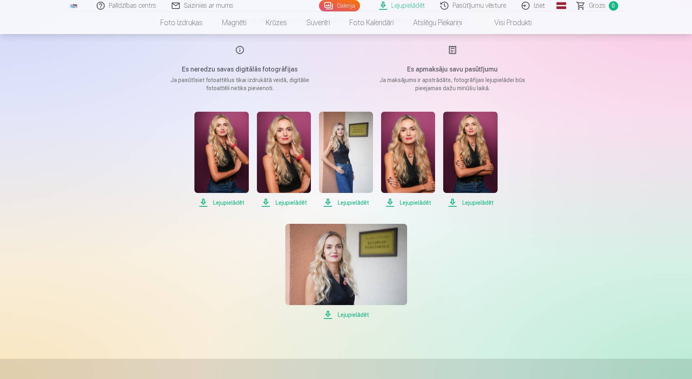
click at [221, 202] on span "Lejupielādēt" at bounding box center [221, 203] width 54 height 10
click at [230, 203] on span "Lejupielādēt" at bounding box center [221, 203] width 54 height 10
click at [202, 201] on span "Lejupielādēt" at bounding box center [221, 203] width 54 height 10
click at [222, 203] on span "Lejupielādēt" at bounding box center [221, 203] width 54 height 10
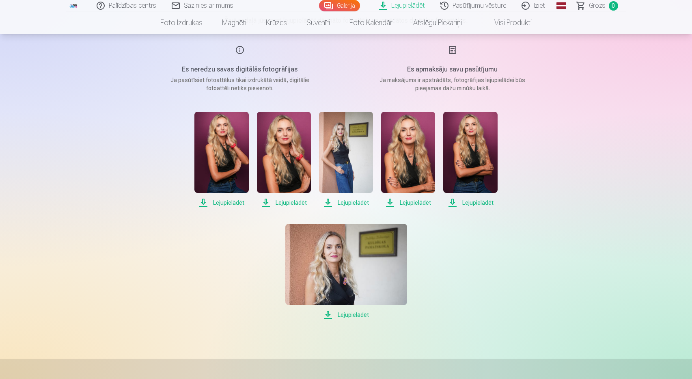
click at [221, 205] on span "Lejupielādēt" at bounding box center [221, 203] width 54 height 10
click at [203, 202] on span "Lejupielādēt" at bounding box center [221, 203] width 54 height 10
click at [294, 203] on span "Lejupielādēt" at bounding box center [284, 203] width 54 height 10
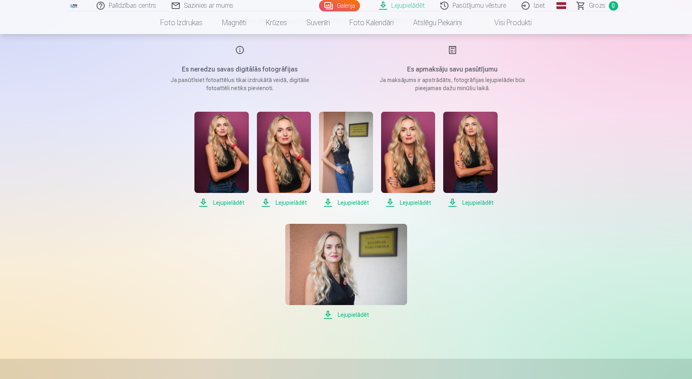
click at [356, 204] on span "Lejupielādēt" at bounding box center [346, 203] width 54 height 10
click at [356, 202] on span "Lejupielādēt" at bounding box center [346, 203] width 54 height 10
click at [332, 202] on span "Lejupielādēt" at bounding box center [346, 203] width 54 height 10
click at [390, 202] on span "Lejupielādēt" at bounding box center [408, 203] width 54 height 10
click at [451, 203] on span "Lejupielādēt" at bounding box center [470, 203] width 54 height 10
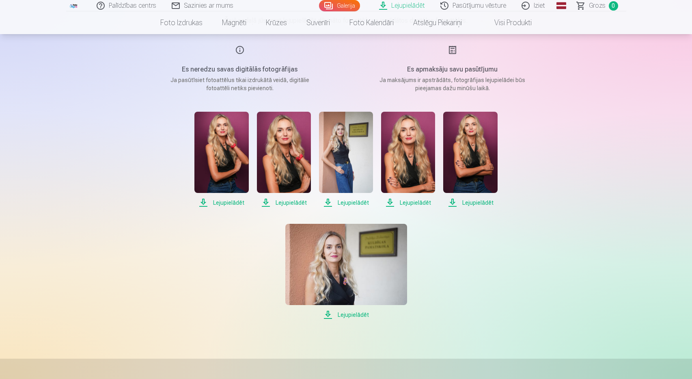
click at [452, 205] on span "Lejupielādēt" at bounding box center [470, 203] width 54 height 10
click at [327, 315] on span "Lejupielādēt" at bounding box center [346, 315] width 122 height 10
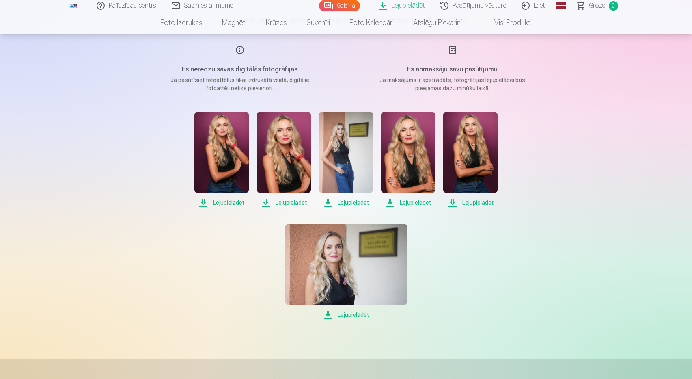
click at [330, 315] on span "Lejupielādēt" at bounding box center [346, 315] width 122 height 10
click at [327, 312] on span "Lejupielādēt" at bounding box center [346, 315] width 122 height 10
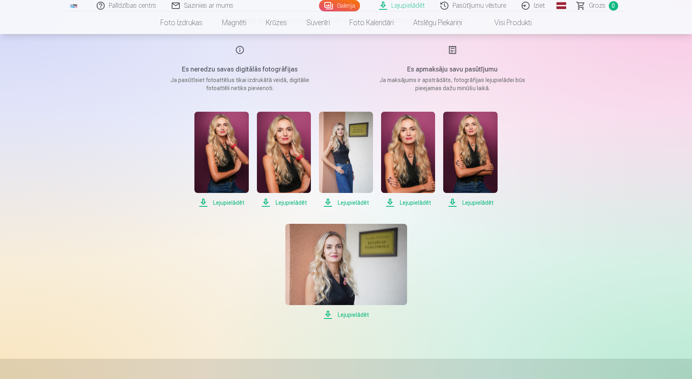
click at [328, 314] on span "Lejupielādēt" at bounding box center [346, 315] width 122 height 10
click at [353, 315] on span "Lejupielādēt" at bounding box center [346, 315] width 122 height 10
click at [341, 281] on img at bounding box center [346, 264] width 122 height 81
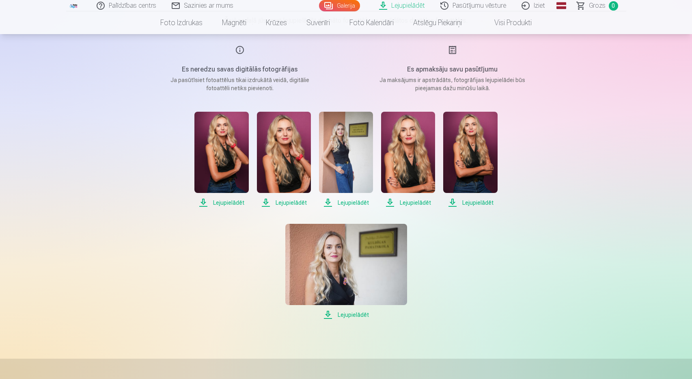
click at [354, 314] on span "Lejupielādēt" at bounding box center [346, 315] width 122 height 10
click at [344, 316] on span "Lejupielādēt" at bounding box center [346, 315] width 122 height 10
click at [329, 314] on span "Lejupielādēt" at bounding box center [346, 315] width 122 height 10
click at [401, 5] on link "Lejupielādēt" at bounding box center [402, 5] width 61 height 11
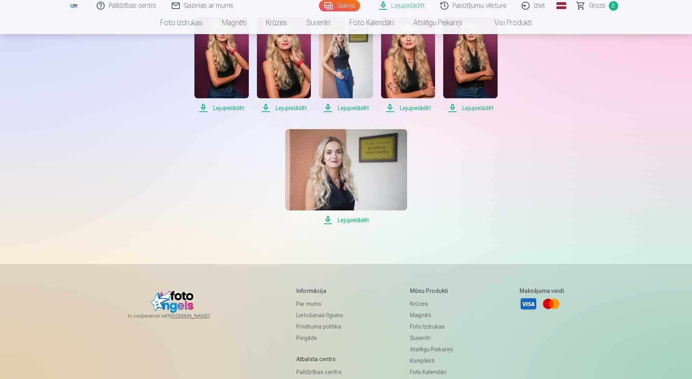
scroll to position [187, 0]
click at [328, 220] on span "Lejupielādēt" at bounding box center [346, 220] width 122 height 10
click at [350, 219] on span "Lejupielādēt" at bounding box center [346, 220] width 122 height 10
click at [351, 219] on span "Lejupielādēt" at bounding box center [346, 220] width 122 height 10
click at [328, 219] on span "Lejupielādēt" at bounding box center [346, 220] width 122 height 10
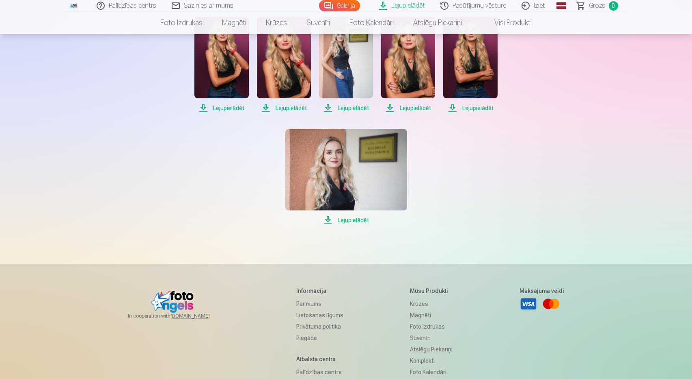
click at [328, 219] on span "Lejupielādēt" at bounding box center [346, 220] width 122 height 10
